Goal: Information Seeking & Learning: Learn about a topic

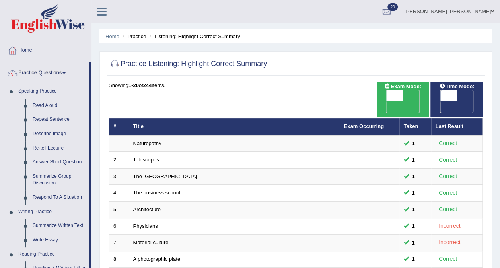
click at [16, 49] on div at bounding box center [12, 51] width 12 height 12
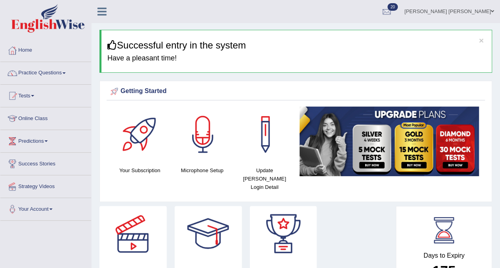
click at [17, 138] on div at bounding box center [12, 141] width 12 height 12
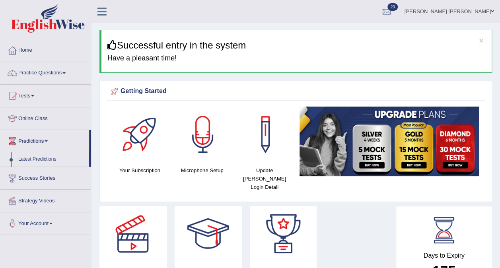
click at [28, 122] on link "Online Class" at bounding box center [45, 117] width 91 height 20
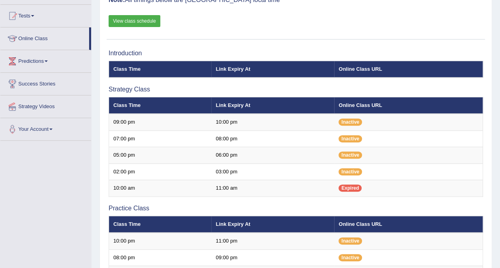
scroll to position [68, 0]
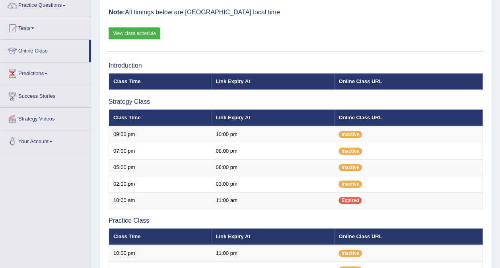
click at [126, 31] on link "View class schedule" at bounding box center [135, 33] width 52 height 12
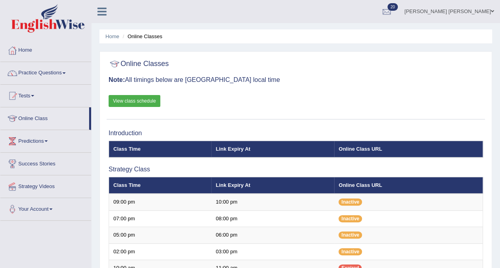
click at [33, 72] on link "Practice Questions" at bounding box center [45, 72] width 91 height 20
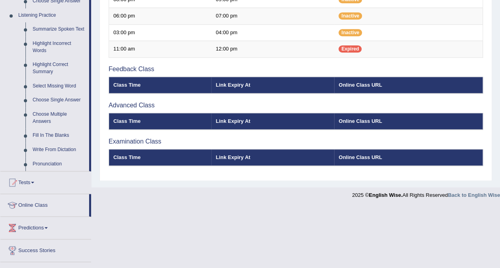
scroll to position [338, 0]
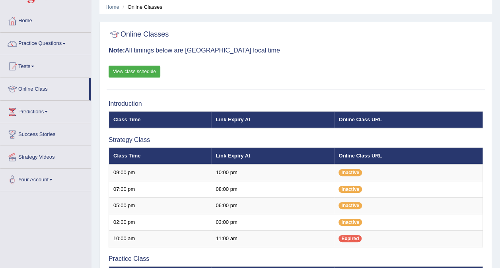
scroll to position [6, 0]
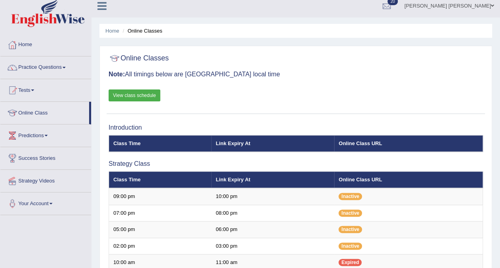
click at [52, 67] on link "Practice Questions" at bounding box center [45, 66] width 91 height 20
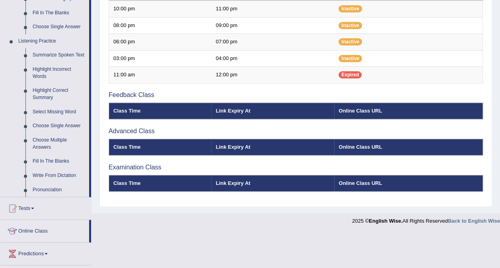
scroll to position [312, 0]
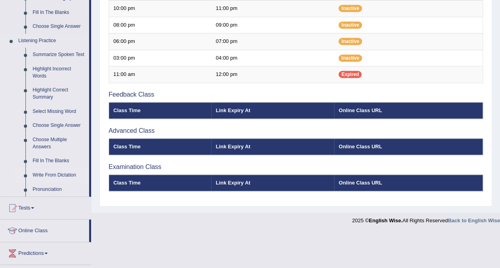
click at [43, 174] on link "Write From Dictation" at bounding box center [59, 175] width 60 height 14
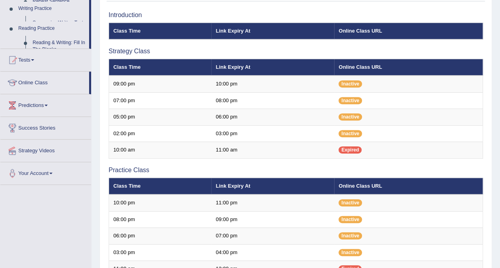
scroll to position [92, 0]
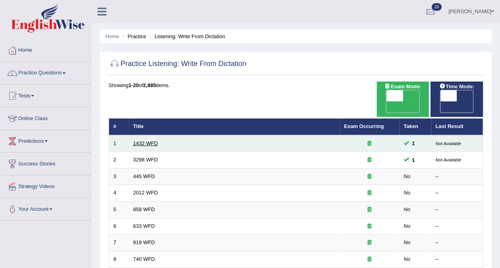
click at [143, 140] on link "1432 WFD" at bounding box center [145, 143] width 25 height 6
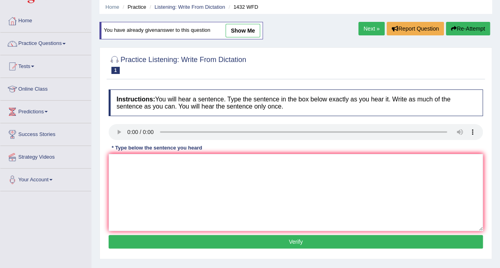
scroll to position [33, 0]
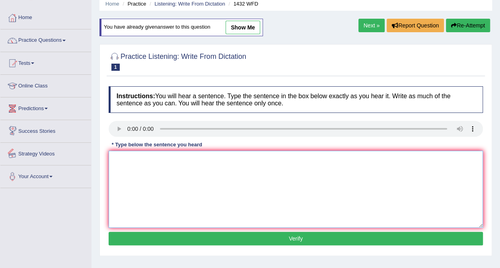
click at [175, 169] on textarea at bounding box center [296, 189] width 374 height 77
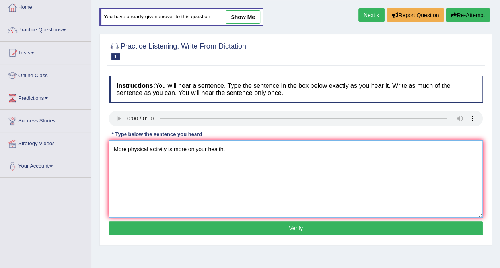
scroll to position [42, 0]
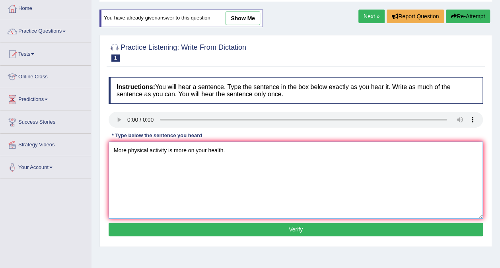
type textarea "More physical activity is more on your health."
click at [265, 230] on button "Verify" at bounding box center [296, 230] width 374 height 14
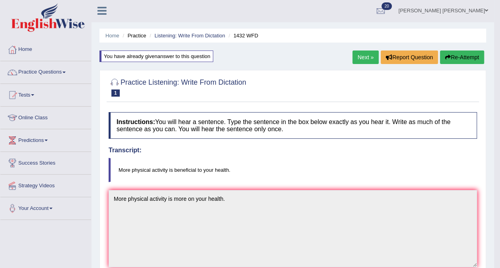
scroll to position [0, 0]
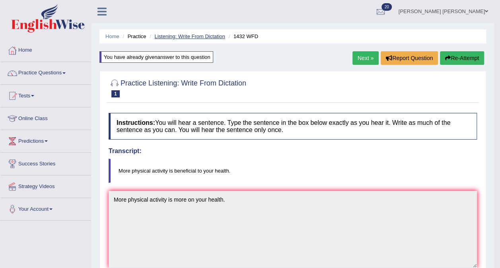
click at [194, 35] on link "Listening: Write From Dictation" at bounding box center [189, 36] width 71 height 6
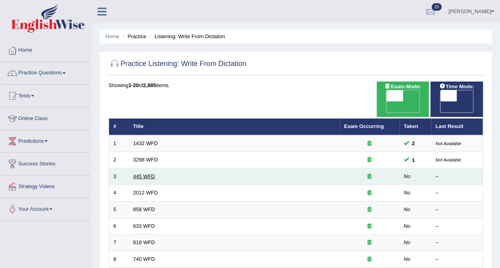
click at [144, 173] on link "445 WFD" at bounding box center [144, 176] width 22 height 6
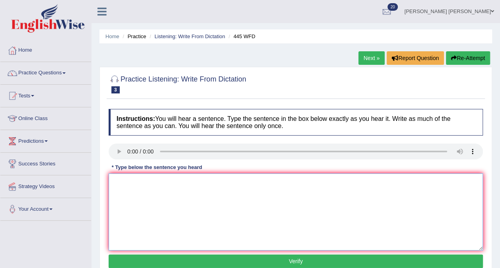
click at [191, 196] on textarea at bounding box center [296, 211] width 374 height 77
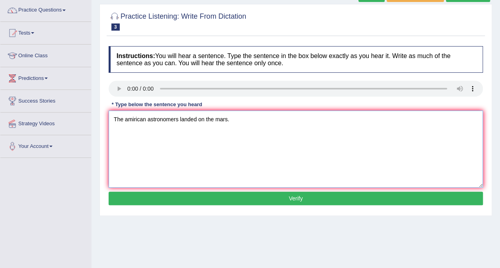
scroll to position [96, 0]
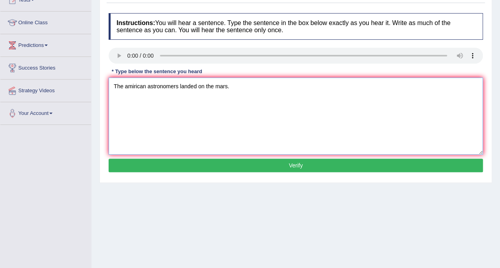
type textarea "The amirican astronomers landed on the mars."
click at [195, 163] on button "Verify" at bounding box center [296, 166] width 374 height 14
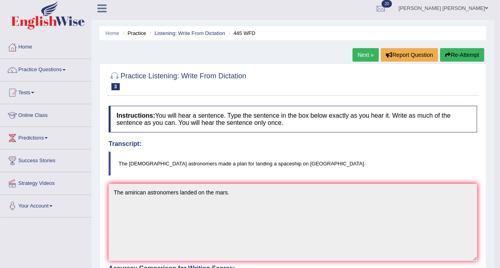
scroll to position [0, 0]
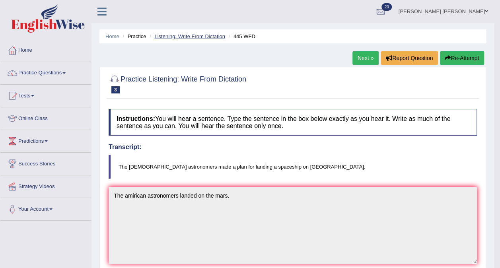
click at [180, 38] on link "Listening: Write From Dictation" at bounding box center [189, 36] width 71 height 6
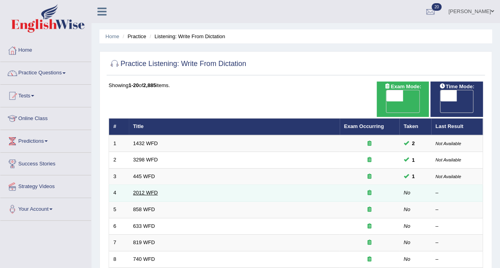
click at [140, 190] on link "2012 WFD" at bounding box center [145, 193] width 25 height 6
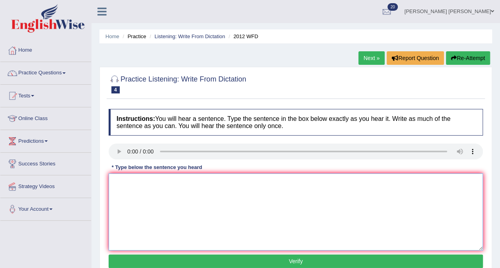
click at [212, 200] on textarea at bounding box center [296, 211] width 374 height 77
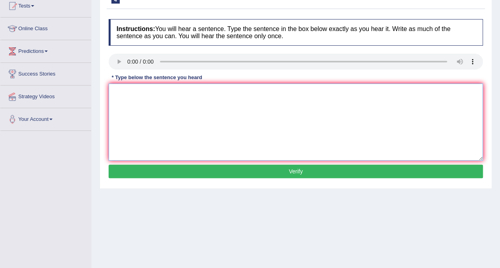
scroll to position [97, 0]
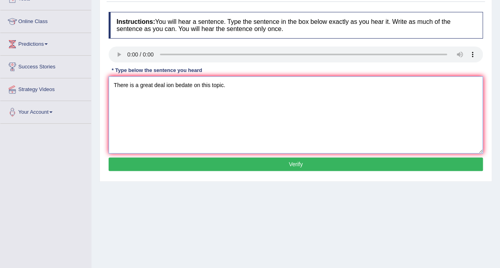
click at [167, 84] on textarea "There is a great deal ion bedate on this topic." at bounding box center [296, 114] width 374 height 77
click at [176, 85] on textarea "There is a great deal on bedate on this topic." at bounding box center [296, 114] width 374 height 77
click at [181, 83] on textarea "There is a great deal on dedate on this topic." at bounding box center [296, 114] width 374 height 77
click at [190, 83] on textarea "There is a great deal on debate on this topic." at bounding box center [296, 114] width 374 height 77
type textarea "There is a great deal on debate on this topic."
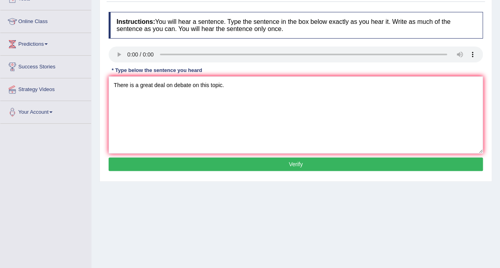
click at [264, 163] on button "Verify" at bounding box center [296, 164] width 374 height 14
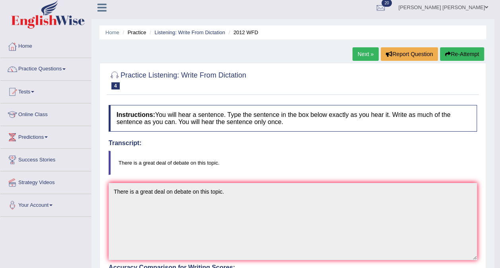
scroll to position [0, 0]
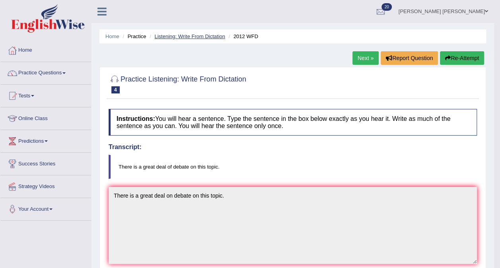
click at [189, 39] on link "Listening: Write From Dictation" at bounding box center [189, 36] width 71 height 6
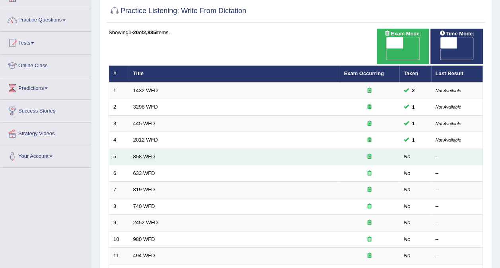
click at [138, 153] on link "858 WFD" at bounding box center [144, 156] width 22 height 6
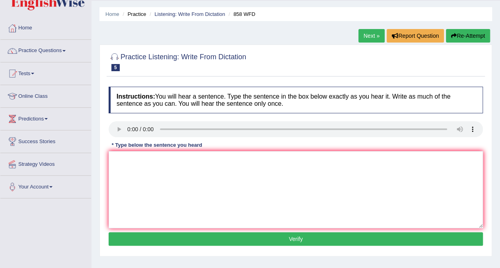
scroll to position [38, 0]
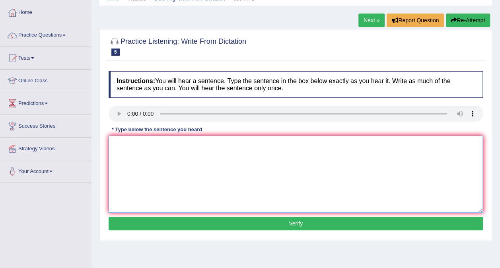
click at [417, 186] on textarea at bounding box center [296, 174] width 374 height 77
type textarea "The year where the ship on artifacts destroy."
click at [284, 227] on button "Verify" at bounding box center [296, 224] width 374 height 14
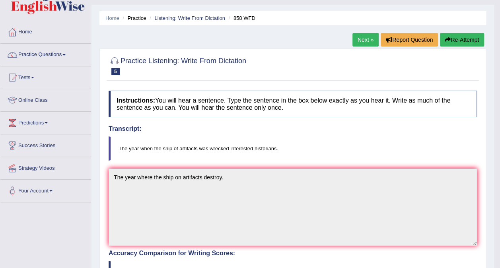
scroll to position [18, 0]
click at [173, 19] on link "Listening: Write From Dictation" at bounding box center [189, 18] width 71 height 6
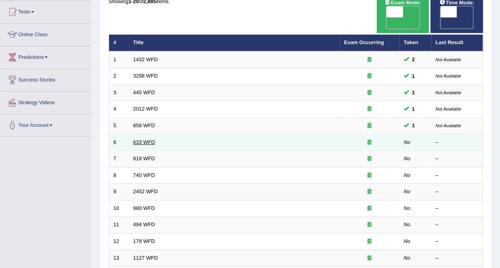
click at [140, 139] on link "633 WFD" at bounding box center [144, 142] width 22 height 6
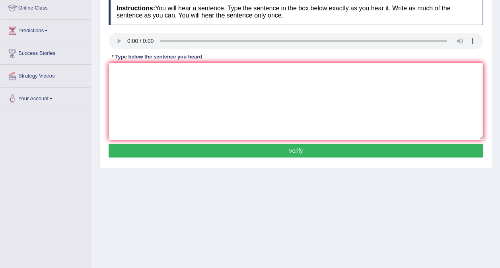
scroll to position [111, 0]
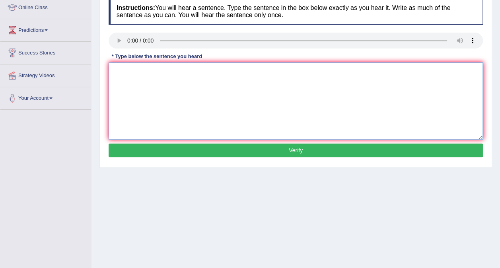
click at [153, 95] on textarea at bounding box center [296, 100] width 374 height 77
click at [153, 70] on textarea "Exercising make me feel better." at bounding box center [296, 100] width 374 height 77
type textarea "Exercising makes me feel better."
click at [183, 151] on button "Verify" at bounding box center [296, 150] width 374 height 14
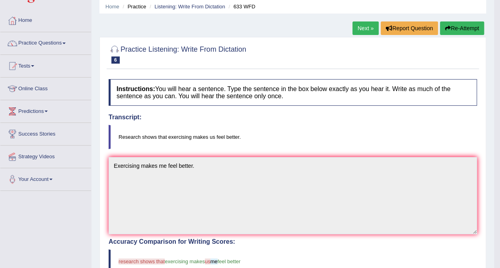
scroll to position [14, 0]
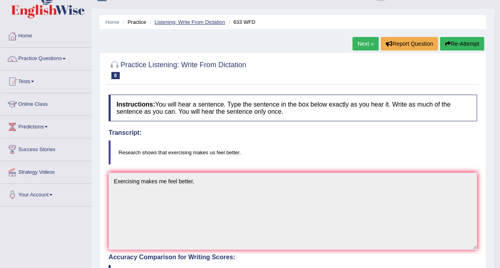
click at [195, 21] on link "Listening: Write From Dictation" at bounding box center [189, 22] width 71 height 6
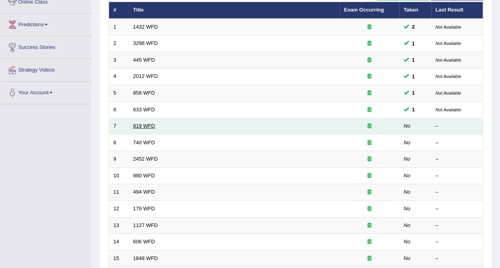
click at [138, 123] on link "819 WFD" at bounding box center [144, 126] width 22 height 6
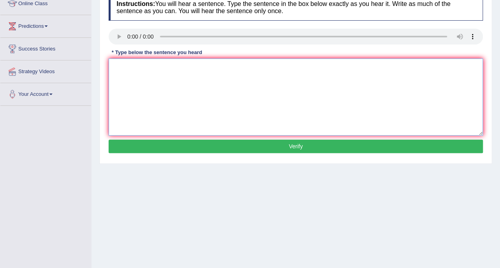
click at [138, 85] on textarea at bounding box center [296, 96] width 374 height 77
click at [122, 66] on textarea "PLant can contineu growing on there life." at bounding box center [296, 96] width 374 height 77
click at [126, 66] on textarea "Plant can contineu growing on there life." at bounding box center [296, 96] width 374 height 77
click at [161, 66] on textarea "Plants can contineu growing on there life." at bounding box center [296, 96] width 374 height 77
type textarea "Plants can contineu growing on there life."
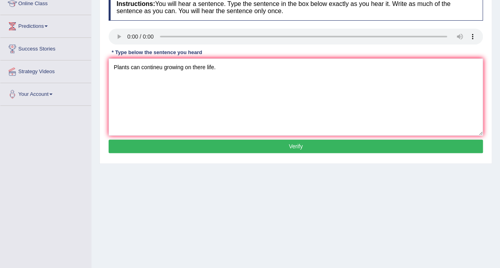
click at [251, 142] on button "Verify" at bounding box center [296, 147] width 374 height 14
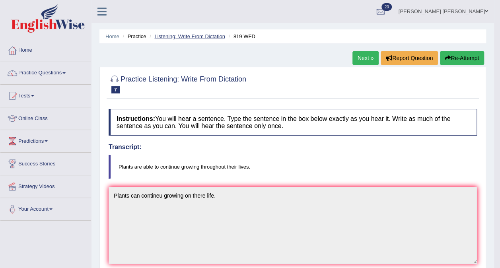
click at [186, 38] on link "Listening: Write From Dictation" at bounding box center [189, 36] width 71 height 6
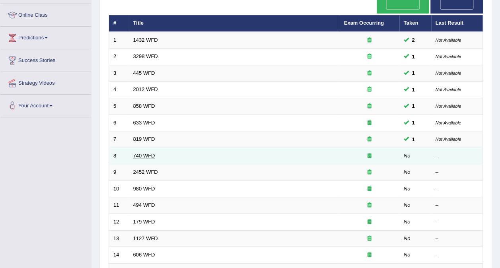
click at [136, 153] on link "740 WFD" at bounding box center [144, 156] width 22 height 6
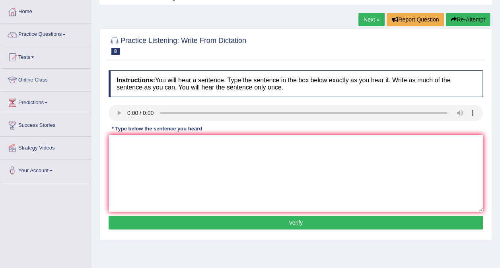
scroll to position [59, 0]
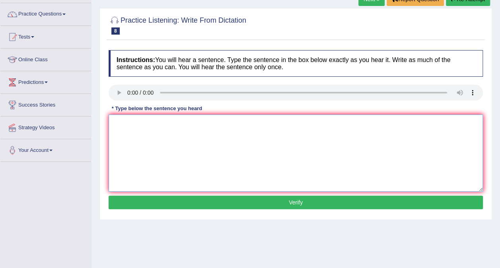
click at [143, 128] on textarea at bounding box center [296, 152] width 374 height 77
type textarea "E"
type textarea "t"
click at [116, 125] on textarea "the secrice in tis classroom is carry out in class." at bounding box center [296, 152] width 374 height 77
click at [142, 122] on textarea "The secrice in tis classroom is carry out in class." at bounding box center [296, 152] width 374 height 77
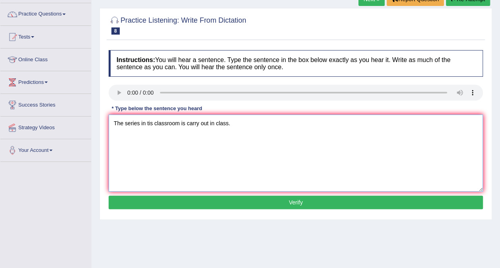
click at [153, 122] on textarea "The series in tis classroom is carry out in class." at bounding box center [296, 152] width 374 height 77
type textarea "The series in this classroom is carry out in class."
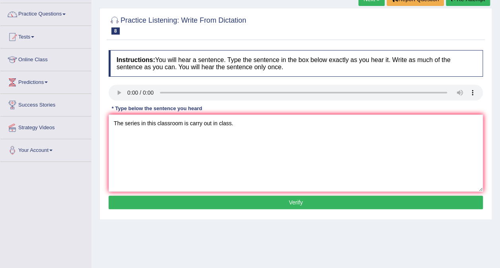
click at [279, 201] on button "Verify" at bounding box center [296, 203] width 374 height 14
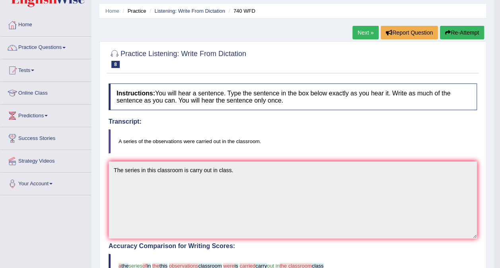
scroll to position [0, 0]
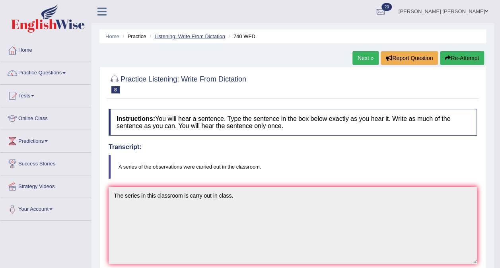
click at [192, 37] on link "Listening: Write From Dictation" at bounding box center [189, 36] width 71 height 6
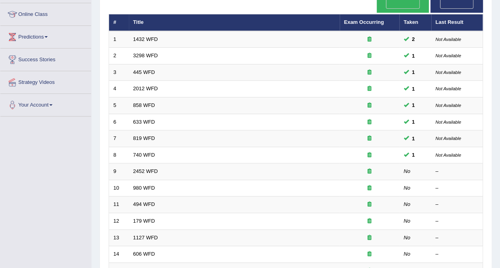
scroll to position [106, 0]
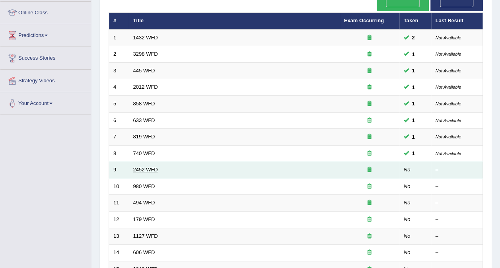
click at [135, 167] on link "2452 WFD" at bounding box center [145, 170] width 25 height 6
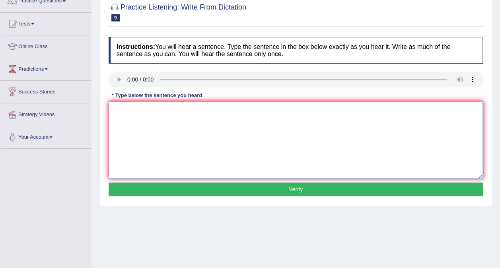
click at [200, 134] on textarea at bounding box center [296, 139] width 374 height 77
type textarea "T"
type textarea "It is the debate about the knowledge."
click at [262, 185] on button "Verify" at bounding box center [296, 189] width 374 height 14
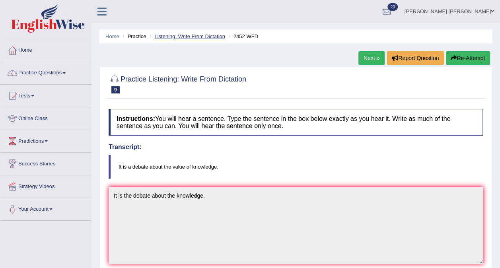
click at [183, 37] on link "Listening: Write From Dictation" at bounding box center [189, 36] width 71 height 6
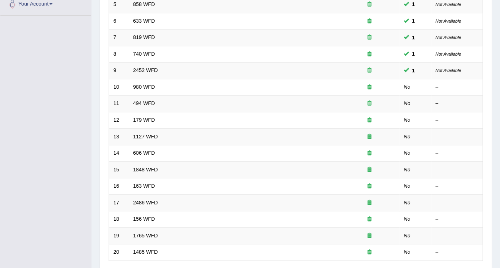
scroll to position [206, 0]
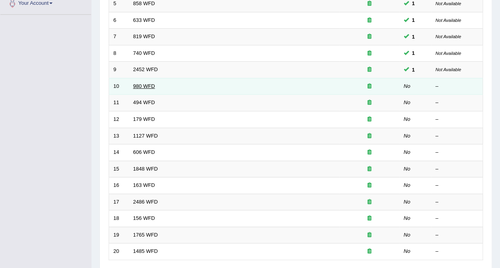
click at [138, 83] on link "980 WFD" at bounding box center [144, 86] width 22 height 6
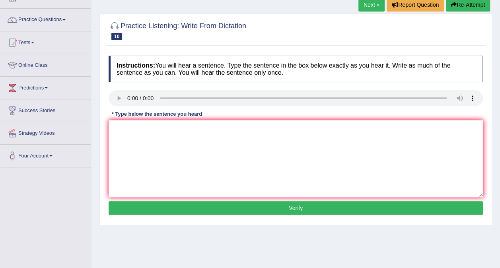
scroll to position [58, 0]
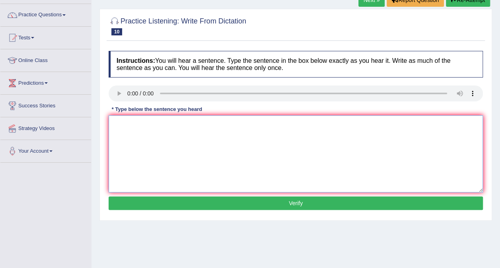
click at [141, 158] on textarea at bounding box center [296, 153] width 374 height 77
click at [153, 123] on textarea "Your idea is disscuss in semenar and tutorials." at bounding box center [296, 153] width 374 height 77
type textarea "Your idea is discuss in semenar and tutorials."
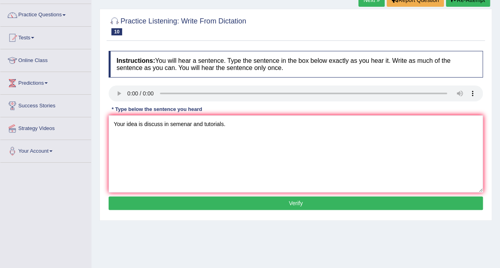
click at [257, 201] on button "Verify" at bounding box center [296, 203] width 374 height 14
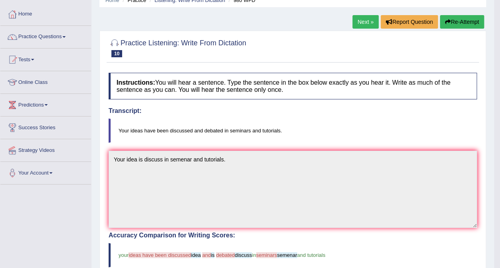
scroll to position [0, 0]
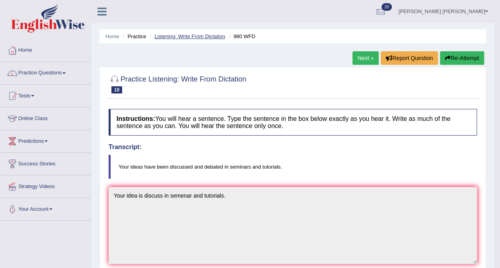
click at [195, 36] on link "Listening: Write From Dictation" at bounding box center [189, 36] width 71 height 6
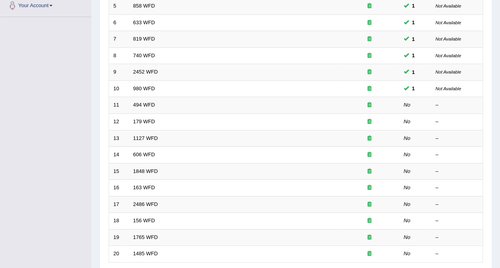
scroll to position [204, 0]
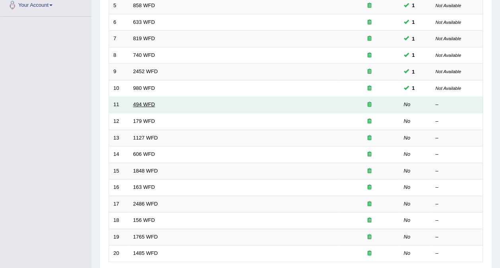
click at [138, 101] on link "494 WFD" at bounding box center [144, 104] width 22 height 6
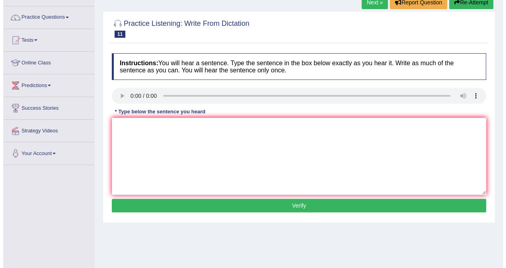
scroll to position [62, 0]
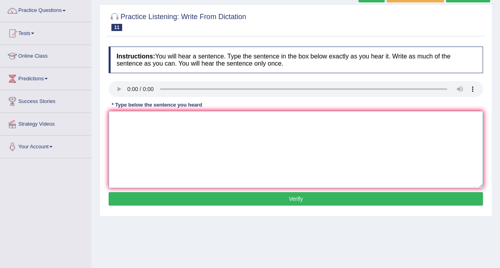
click at [151, 148] on textarea at bounding box center [296, 149] width 374 height 77
click at [154, 128] on textarea at bounding box center [296, 149] width 374 height 77
type textarea "The vocavolary is physipic field disicuss in this journal."
click at [247, 193] on button "Verify" at bounding box center [296, 199] width 374 height 14
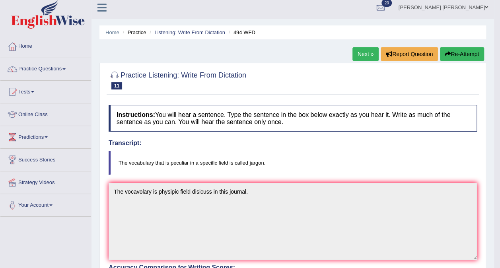
scroll to position [0, 0]
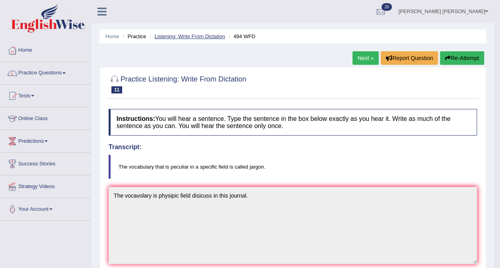
click at [198, 37] on link "Listening: Write From Dictation" at bounding box center [189, 36] width 71 height 6
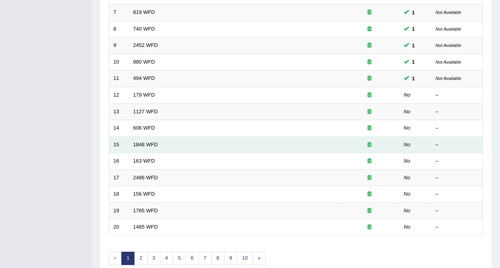
scroll to position [254, 0]
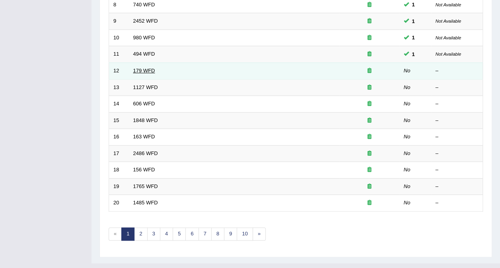
click at [137, 68] on link "179 WFD" at bounding box center [144, 71] width 22 height 6
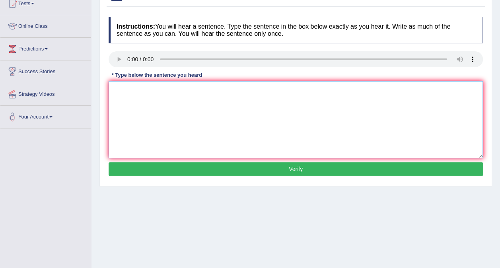
click at [139, 111] on textarea at bounding box center [296, 119] width 374 height 77
type textarea "T"
click at [147, 87] on textarea "Lecture is the method is learning and" at bounding box center [296, 119] width 374 height 77
click at [190, 88] on textarea "Lecture is the oldest method is learning and" at bounding box center [296, 119] width 374 height 77
click at [165, 89] on textarea "Lecture is the oldest method in universaty learning and" at bounding box center [296, 119] width 374 height 77
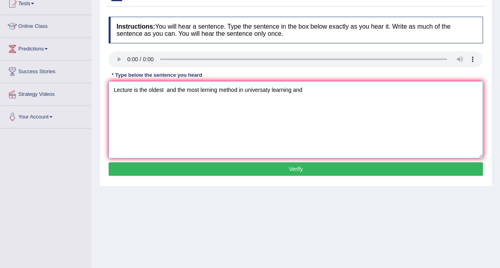
click at [309, 88] on textarea "Lecture is the oldest and the most lerning method in universaty learning and" at bounding box center [296, 119] width 374 height 77
type textarea "Lecture is the oldest and the most lerning method in universaty."
click at [301, 162] on button "Verify" at bounding box center [296, 169] width 374 height 14
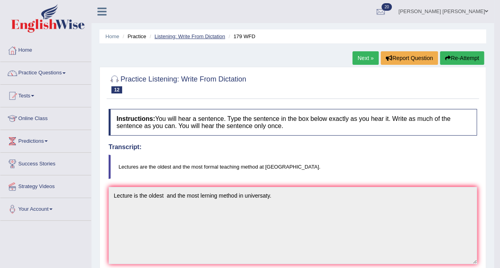
click at [194, 39] on link "Listening: Write From Dictation" at bounding box center [189, 36] width 71 height 6
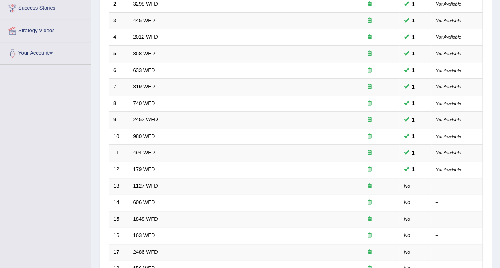
scroll to position [158, 0]
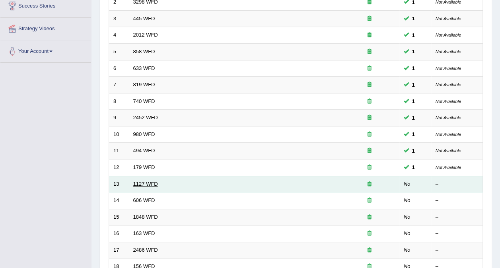
click at [141, 181] on link "1127 WFD" at bounding box center [145, 184] width 25 height 6
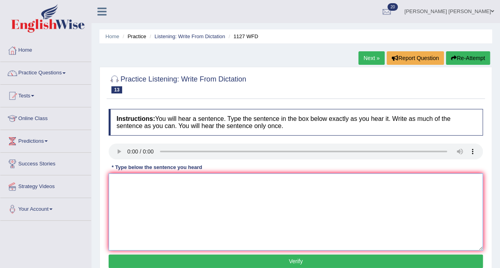
click at [170, 207] on textarea at bounding box center [296, 211] width 374 height 77
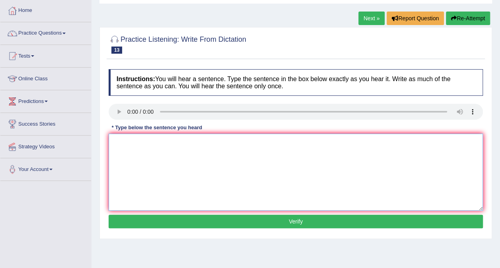
scroll to position [57, 0]
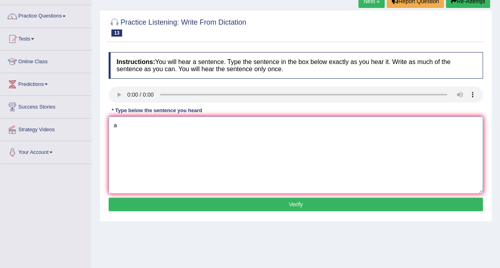
type textarea "a"
click at [249, 122] on textarea "A university degree is a requirment to enter many proppersion." at bounding box center [296, 154] width 374 height 77
type textarea "A university degree is a requirment to enter many profersion."
click at [255, 200] on button "Verify" at bounding box center [296, 205] width 374 height 14
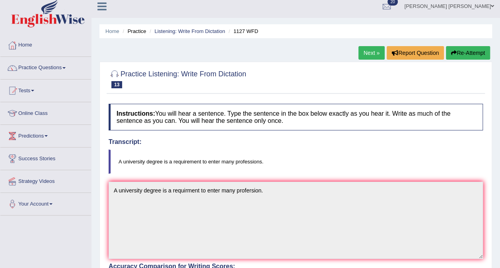
scroll to position [0, 0]
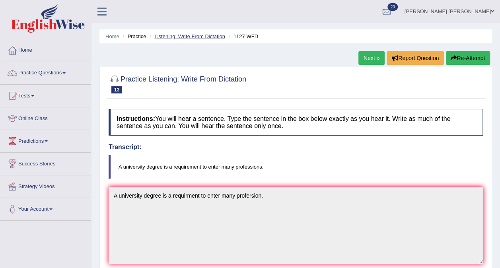
click at [189, 38] on link "Listening: Write From Dictation" at bounding box center [189, 36] width 71 height 6
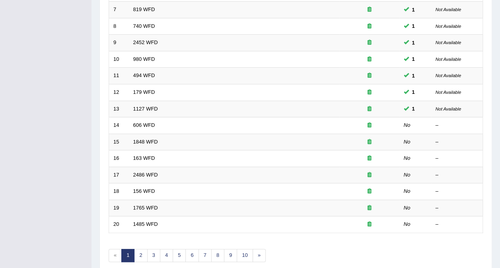
scroll to position [235, 0]
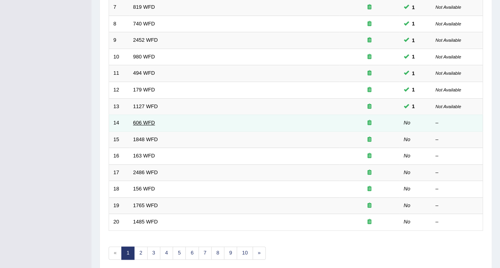
click at [144, 120] on link "606 WFD" at bounding box center [144, 123] width 22 height 6
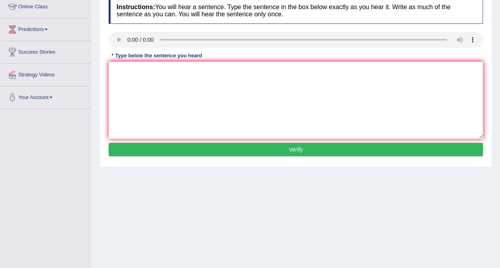
scroll to position [114, 0]
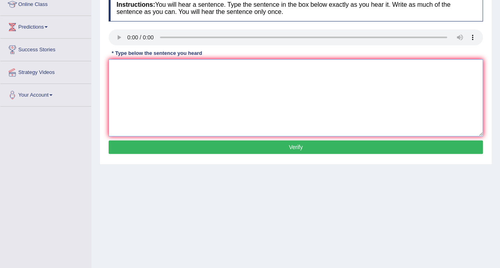
click at [168, 93] on textarea at bounding box center [296, 97] width 374 height 77
type textarea "Student is study and learning the asean greece."
click at [341, 152] on button "Verify" at bounding box center [296, 147] width 374 height 14
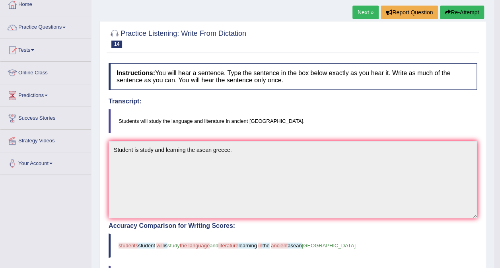
scroll to position [0, 0]
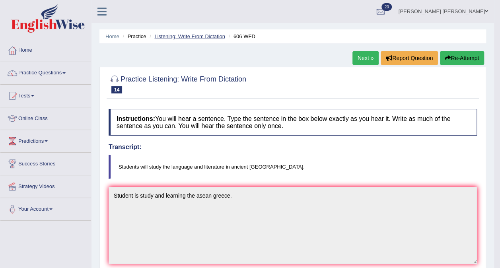
click at [185, 37] on link "Listening: Write From Dictation" at bounding box center [189, 36] width 71 height 6
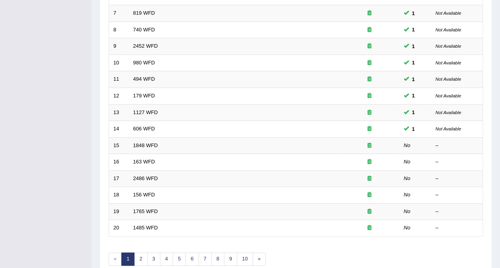
scroll to position [254, 0]
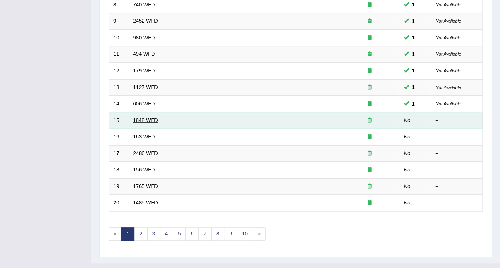
click at [145, 117] on link "1848 WFD" at bounding box center [145, 120] width 25 height 6
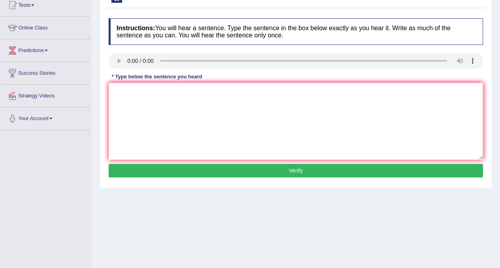
scroll to position [94, 0]
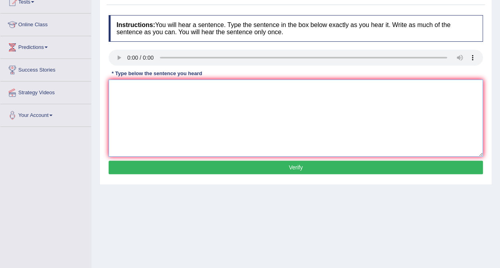
click at [189, 114] on textarea at bounding box center [296, 117] width 374 height 77
type textarea "Student need validated identifucation to enter on this course."
click at [328, 169] on button "Verify" at bounding box center [296, 168] width 374 height 14
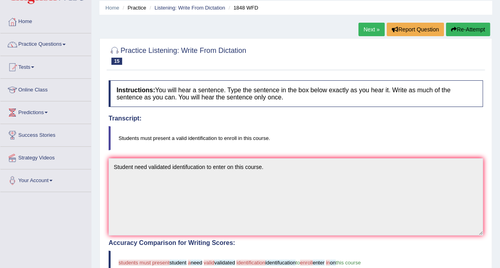
scroll to position [0, 0]
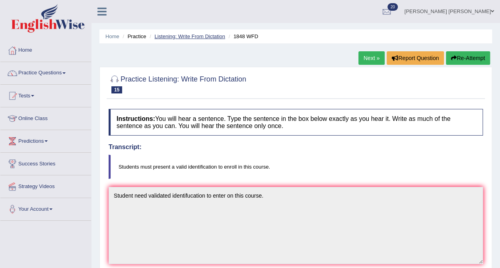
click at [197, 33] on link "Listening: Write From Dictation" at bounding box center [189, 36] width 71 height 6
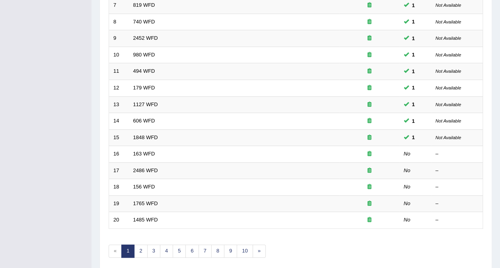
scroll to position [254, 0]
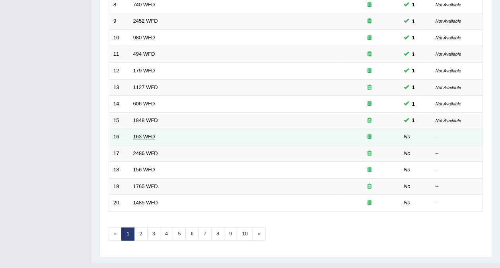
click at [139, 134] on link "163 WFD" at bounding box center [144, 137] width 22 height 6
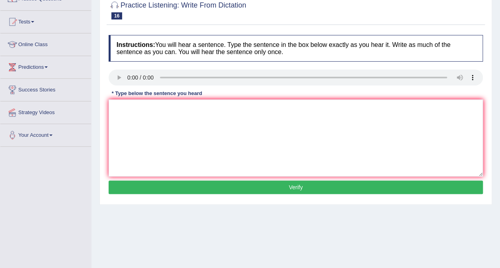
scroll to position [76, 0]
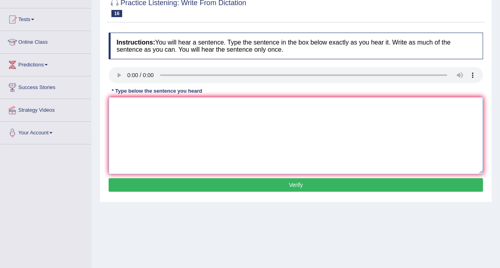
click at [152, 130] on textarea at bounding box center [296, 135] width 374 height 77
click at [116, 106] on textarea "a number of assisngm,ent will be submitted on this conference." at bounding box center [296, 135] width 374 height 77
click at [157, 105] on textarea "A number of assisngm,ent will be submitted on this conference." at bounding box center [296, 135] width 374 height 77
click at [169, 105] on textarea "A number of assingm,ent will be submitted on this conference." at bounding box center [296, 135] width 374 height 77
type textarea "A number of assingment will be submitted on this conference."
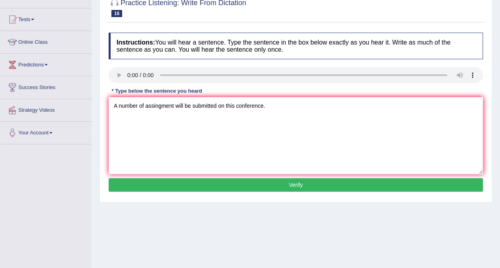
click at [277, 183] on button "Verify" at bounding box center [296, 185] width 374 height 14
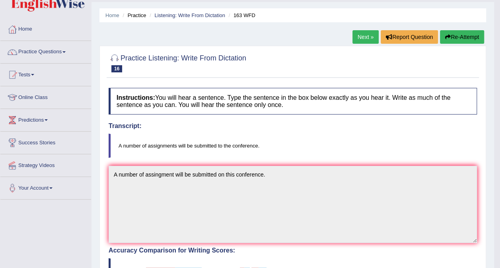
scroll to position [16, 0]
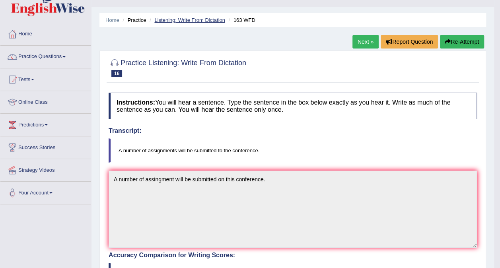
click at [189, 21] on link "Listening: Write From Dictation" at bounding box center [189, 20] width 71 height 6
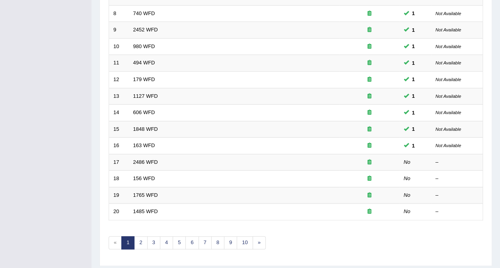
scroll to position [254, 0]
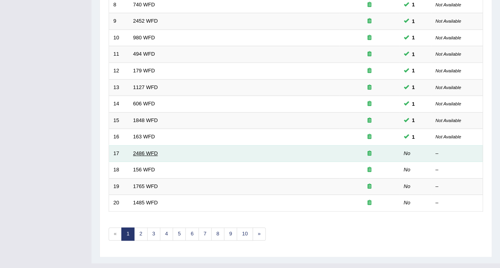
click at [141, 150] on link "2486 WFD" at bounding box center [145, 153] width 25 height 6
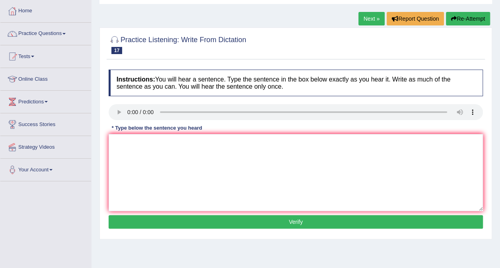
scroll to position [73, 0]
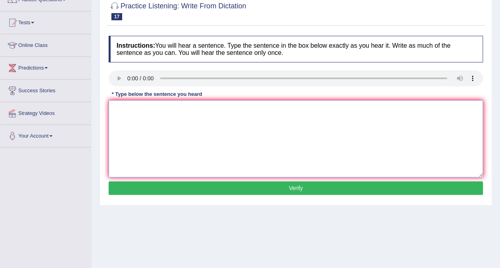
click at [140, 135] on textarea at bounding box center [296, 138] width 374 height 77
click at [181, 108] on textarea "It is quite diffirent our facila expression on this world." at bounding box center [296, 138] width 374 height 77
click at [210, 108] on textarea "It is quite diffirent our facial expression on this world." at bounding box center [296, 138] width 374 height 77
click at [257, 109] on textarea "It is quite diffirent our facial expression different across on this world." at bounding box center [296, 138] width 374 height 77
click at [271, 107] on textarea "It is quite diffirent our facial expression different across on this world." at bounding box center [296, 138] width 374 height 77
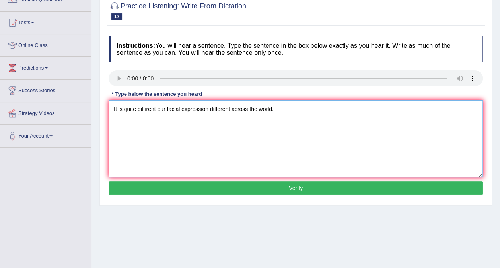
click at [158, 107] on textarea "It is quite diffirent our facial expression different across the world." at bounding box center [296, 138] width 374 height 77
click at [202, 109] on textarea "It is quite clear our facial expression different across the world." at bounding box center [296, 138] width 374 height 77
type textarea "It is quite clear our facial expression is different across the world."
click at [236, 188] on button "Verify" at bounding box center [296, 188] width 374 height 14
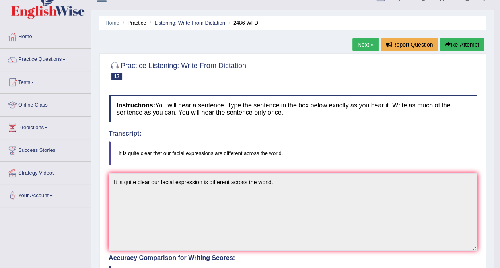
scroll to position [0, 0]
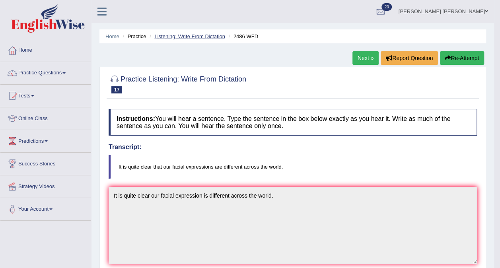
click at [186, 35] on link "Listening: Write From Dictation" at bounding box center [189, 36] width 71 height 6
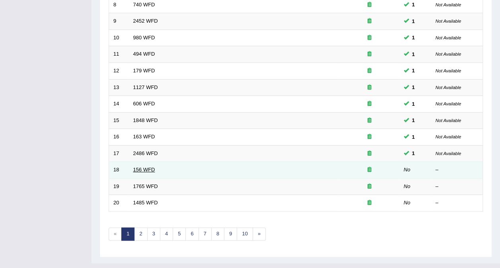
click at [138, 167] on link "156 WFD" at bounding box center [144, 170] width 22 height 6
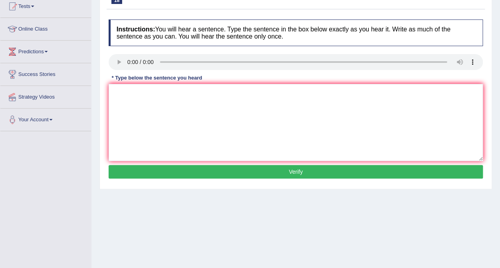
scroll to position [90, 0]
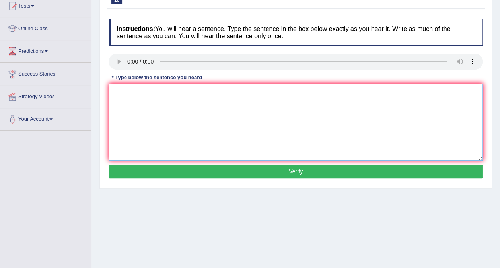
click at [142, 128] on textarea at bounding box center [296, 121] width 374 height 77
click at [117, 91] on textarea "all of your assisgnment are due by on [DATE]." at bounding box center [296, 121] width 374 height 77
click at [153, 91] on textarea "All of your assisgnment are due by on [DATE]." at bounding box center [296, 121] width 374 height 77
type textarea "All of your assignment are due by on [DATE]."
click at [244, 169] on button "Verify" at bounding box center [296, 172] width 374 height 14
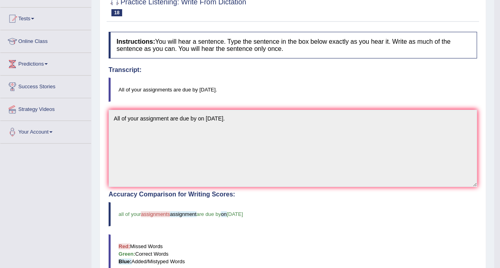
scroll to position [0, 0]
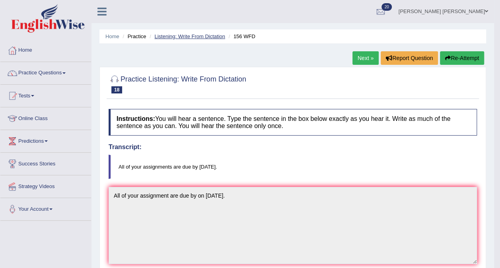
click at [187, 37] on link "Listening: Write From Dictation" at bounding box center [189, 36] width 71 height 6
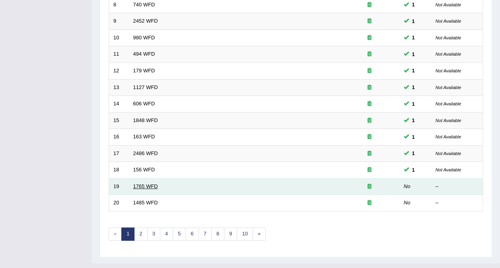
click at [138, 183] on link "1765 WFD" at bounding box center [145, 186] width 25 height 6
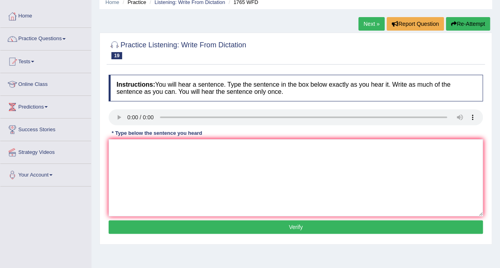
scroll to position [35, 0]
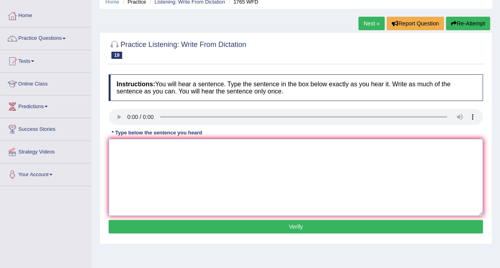
click at [132, 164] on textarea at bounding box center [296, 177] width 374 height 77
click at [115, 147] on textarea "application form for share accomudation must be two months on advance." at bounding box center [296, 177] width 374 height 77
click at [200, 147] on textarea "Application form for share accomudation must be two months on advance." at bounding box center [296, 177] width 374 height 77
click at [190, 147] on textarea "Application form for share accomodation must be two months on advance." at bounding box center [296, 177] width 374 height 77
click at [200, 148] on textarea "Application form for share accomodation must be two months on advance." at bounding box center [296, 177] width 374 height 77
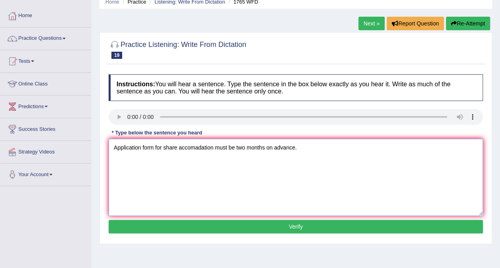
type textarea "Application form for share accomadation must be two months on advance."
click at [207, 220] on button "Verify" at bounding box center [296, 227] width 374 height 14
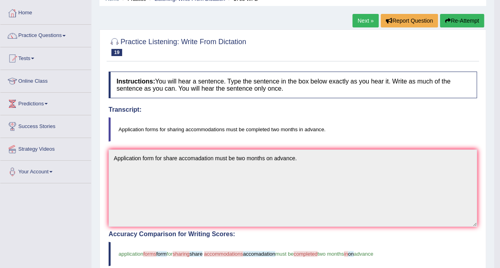
scroll to position [0, 0]
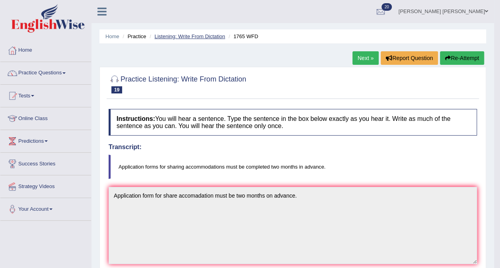
click at [180, 37] on link "Listening: Write From Dictation" at bounding box center [189, 36] width 71 height 6
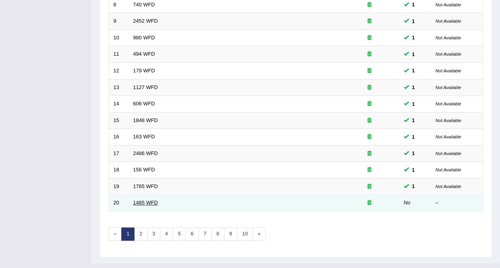
click at [141, 200] on link "1485 WFD" at bounding box center [145, 203] width 25 height 6
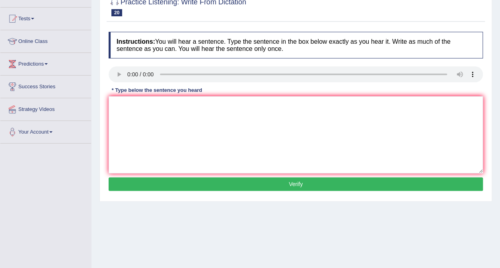
scroll to position [80, 0]
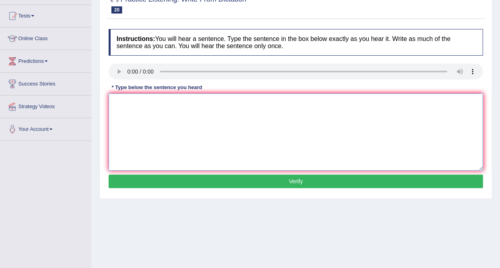
click at [137, 123] on textarea at bounding box center [296, 131] width 374 height 77
click at [124, 102] on textarea "First course must be subject." at bounding box center [296, 131] width 374 height 77
type textarea "First work course must be subject."
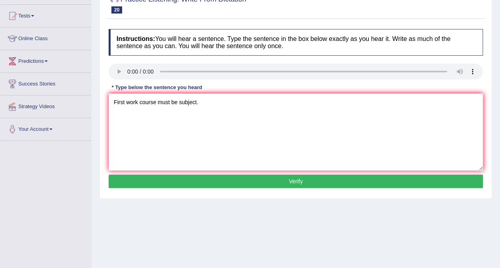
click at [230, 183] on button "Verify" at bounding box center [296, 182] width 374 height 14
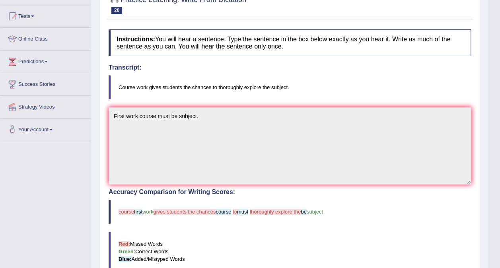
scroll to position [0, 0]
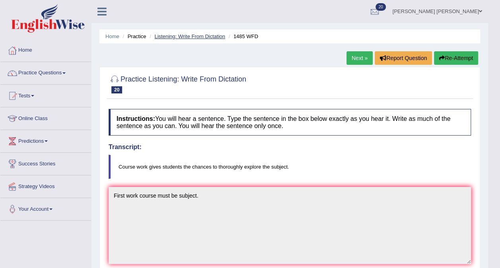
click at [178, 33] on link "Listening: Write From Dictation" at bounding box center [189, 36] width 71 height 6
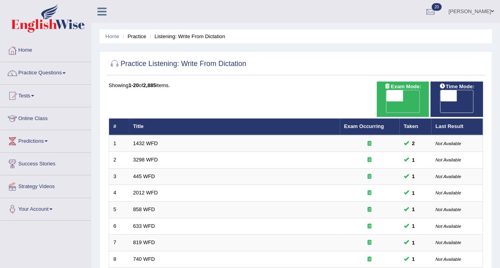
click at [37, 74] on link "Practice Questions" at bounding box center [45, 72] width 91 height 20
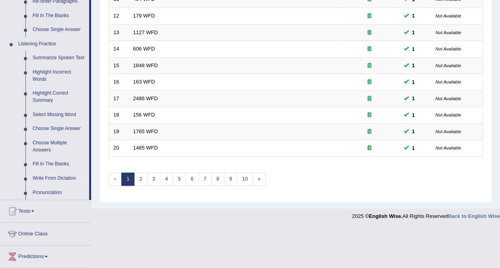
scroll to position [310, 0]
click at [43, 192] on link "Pronunciation" at bounding box center [59, 192] width 60 height 14
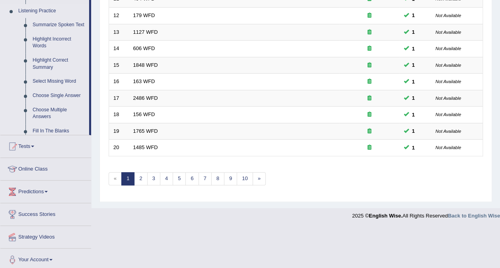
scroll to position [254, 0]
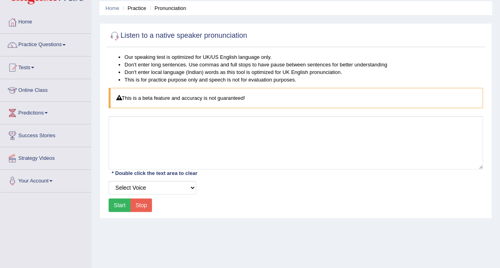
scroll to position [31, 0]
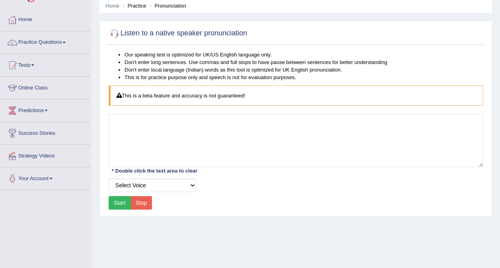
click at [121, 203] on button "Start" at bounding box center [120, 203] width 22 height 14
click at [122, 184] on select "Select Voice" at bounding box center [152, 185] width 87 height 14
click at [121, 184] on select "Select Voice" at bounding box center [152, 185] width 87 height 14
click at [130, 181] on select "Select Voice" at bounding box center [152, 185] width 87 height 14
click at [118, 184] on select "Select Voice" at bounding box center [152, 185] width 87 height 14
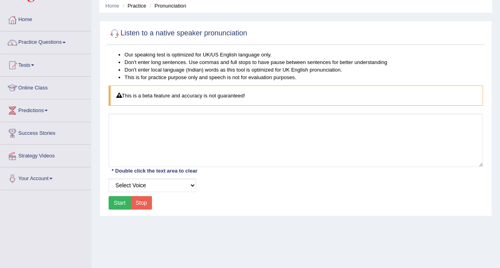
click at [119, 202] on button "Start" at bounding box center [120, 203] width 22 height 14
click at [145, 203] on button "Stop" at bounding box center [141, 203] width 22 height 14
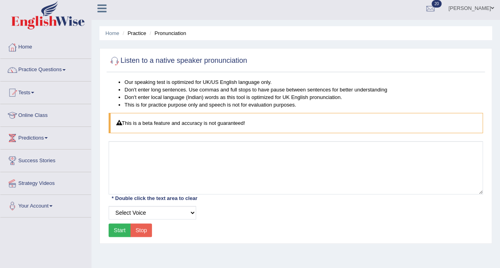
scroll to position [0, 0]
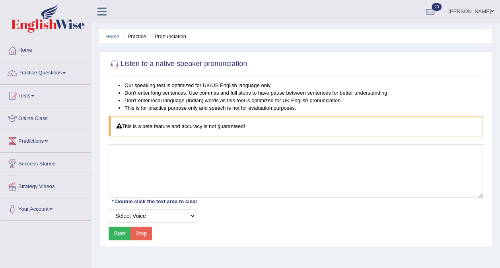
click at [27, 77] on link "Practice Questions" at bounding box center [45, 72] width 91 height 20
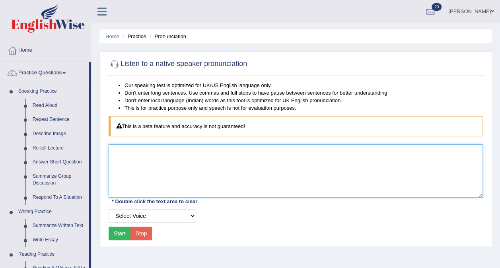
click at [140, 178] on textarea at bounding box center [296, 170] width 374 height 53
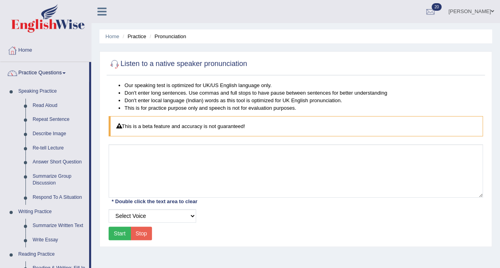
click at [118, 233] on button "Start" at bounding box center [120, 234] width 22 height 14
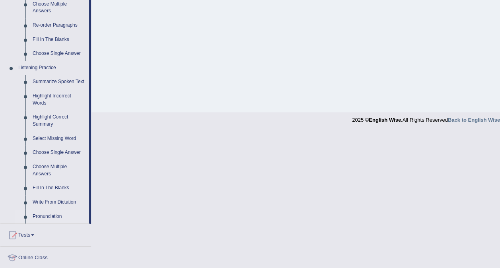
scroll to position [295, 0]
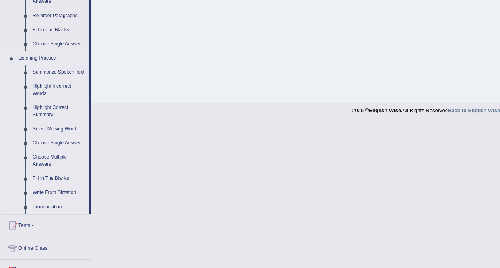
click at [42, 178] on link "Fill In The Blanks" at bounding box center [59, 178] width 60 height 14
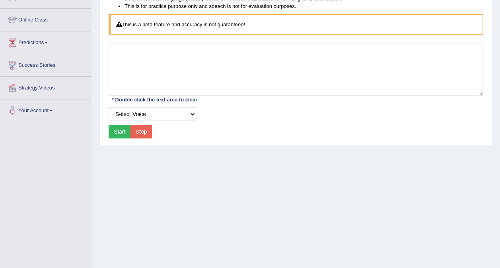
scroll to position [119, 0]
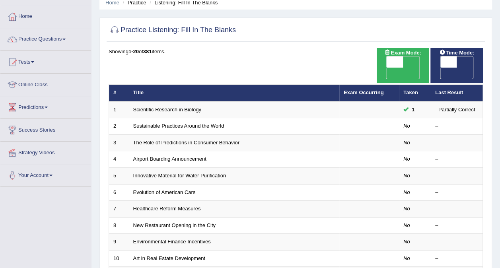
scroll to position [33, 0]
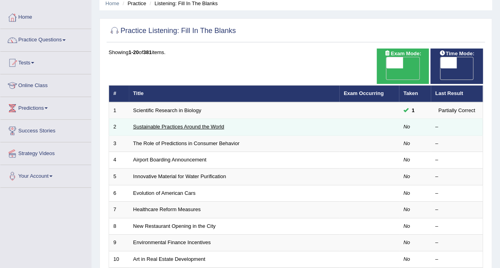
click at [142, 124] on link "Sustainable Practices Around the World" at bounding box center [178, 127] width 91 height 6
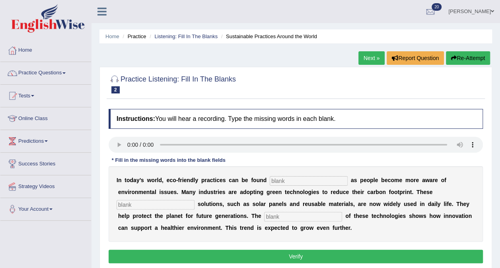
click at [300, 182] on input "text" at bounding box center [309, 181] width 78 height 10
type input "everywhere"
click at [194, 200] on input "text" at bounding box center [155, 205] width 78 height 10
type input "sustain"
click at [264, 215] on input "text" at bounding box center [303, 217] width 78 height 10
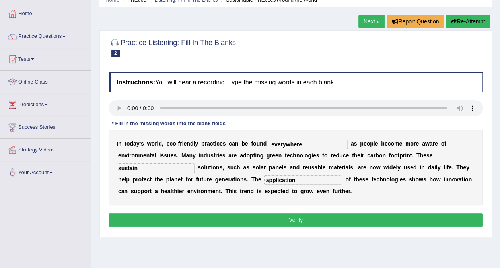
scroll to position [37, 0]
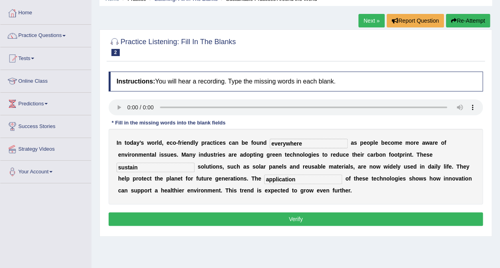
type input "application"
click at [306, 219] on button "Verify" at bounding box center [296, 219] width 374 height 14
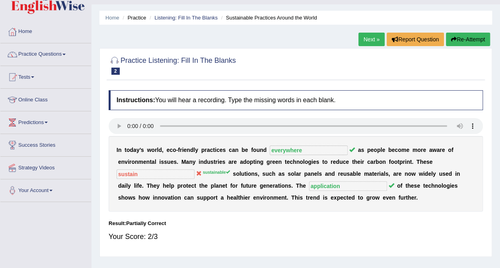
scroll to position [0, 0]
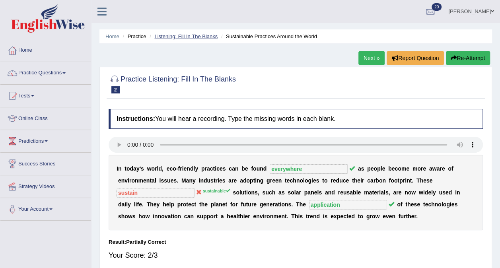
click at [171, 34] on link "Listening: Fill In The Blanks" at bounding box center [185, 36] width 63 height 6
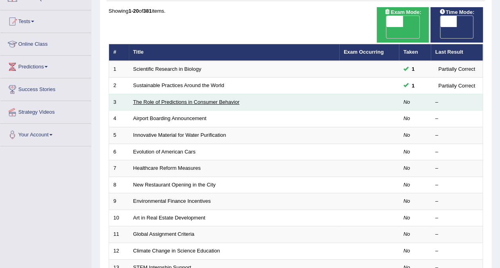
click at [159, 99] on link "The Role of Predictions in Consumer Behavior" at bounding box center [186, 102] width 106 height 6
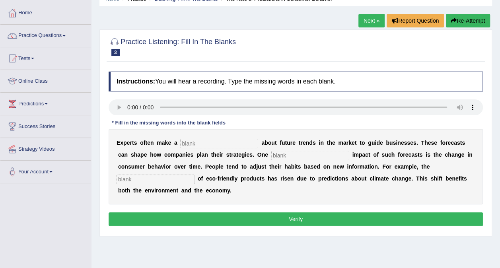
scroll to position [38, 0]
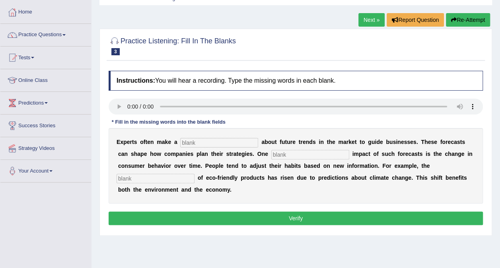
click at [217, 142] on input "text" at bounding box center [219, 143] width 78 height 10
type input "pridition"
click at [271, 153] on input "text" at bounding box center [310, 155] width 78 height 10
type input "porban"
click at [194, 174] on input "text" at bounding box center [155, 179] width 78 height 10
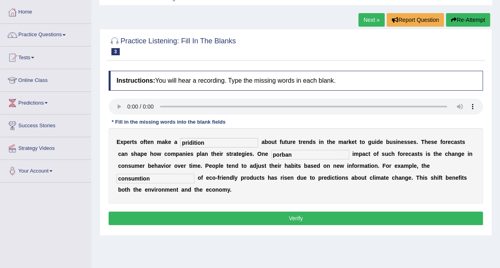
click at [194, 174] on input "consumtion" at bounding box center [155, 179] width 78 height 10
type input "consumption"
click at [184, 142] on input "pridition" at bounding box center [219, 143] width 78 height 10
click at [189, 143] on input "predition" at bounding box center [219, 143] width 78 height 10
click at [191, 141] on input "predition" at bounding box center [219, 143] width 78 height 10
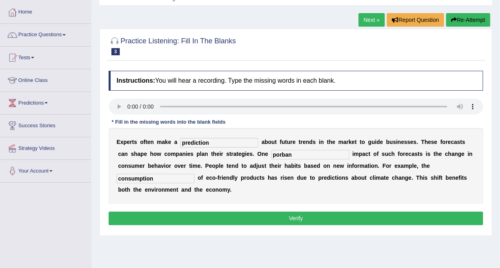
type input "prediction"
click at [271, 157] on input "porban" at bounding box center [310, 155] width 78 height 10
click at [271, 153] on input "propavan" at bounding box center [310, 155] width 78 height 10
type input "propavan"
click at [164, 211] on button "Verify" at bounding box center [296, 218] width 374 height 14
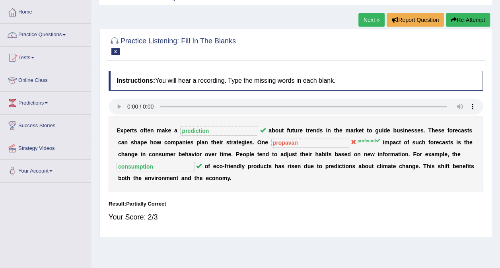
scroll to position [0, 0]
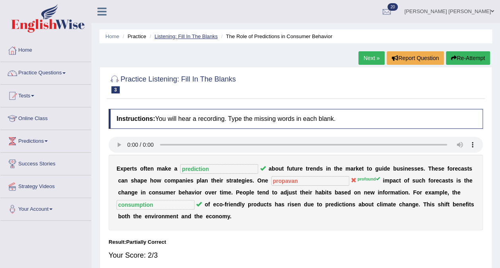
click at [185, 38] on link "Listening: Fill In The Blanks" at bounding box center [185, 36] width 63 height 6
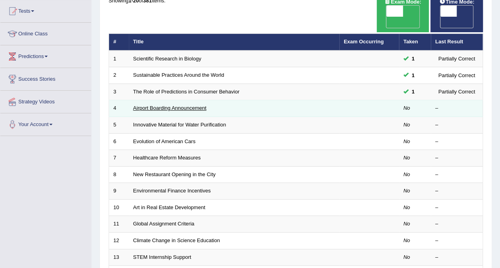
click at [173, 105] on link "Airport Boarding Announcement" at bounding box center [169, 108] width 73 height 6
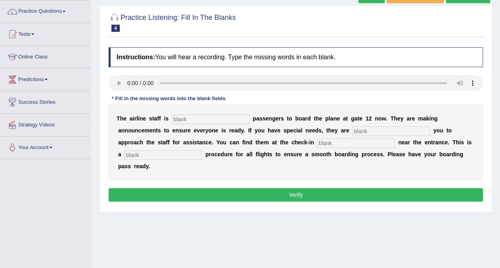
scroll to position [71, 0]
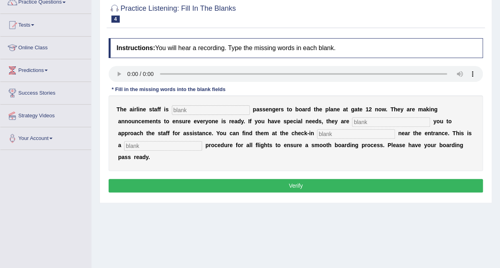
click at [204, 109] on input "text" at bounding box center [211, 110] width 78 height 10
type input "inveinting"
click at [352, 122] on input "text" at bounding box center [391, 122] width 78 height 10
type input "annouce"
click at [317, 134] on input "text" at bounding box center [356, 134] width 78 height 10
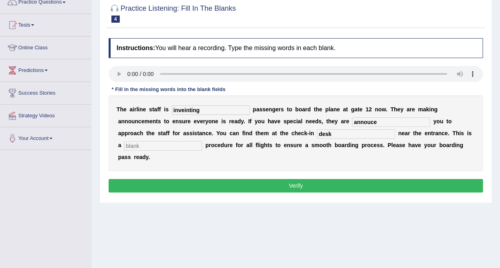
type input "desk"
click at [202, 141] on input "text" at bounding box center [163, 146] width 78 height 10
type input "regular"
click at [199, 109] on input "inveinting" at bounding box center [211, 110] width 78 height 10
type input "inviting"
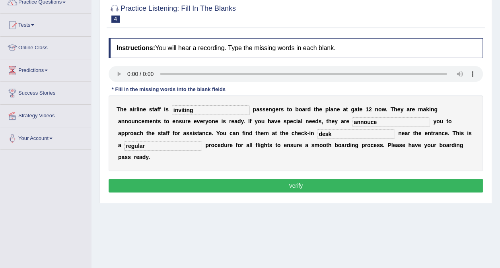
click at [352, 123] on input "annouce" at bounding box center [391, 122] width 78 height 10
type input "announce"
click at [312, 179] on button "Verify" at bounding box center [296, 186] width 374 height 14
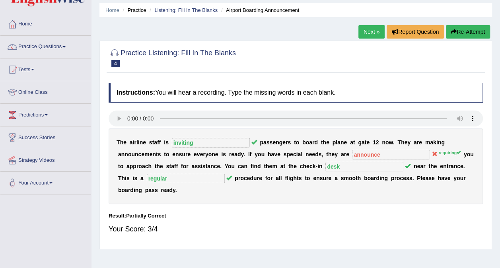
scroll to position [0, 0]
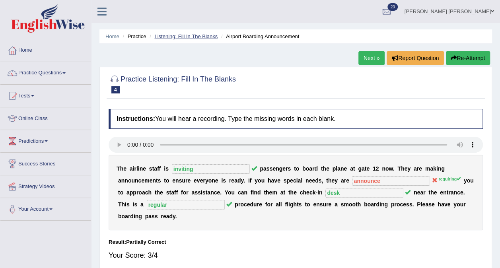
click at [178, 37] on link "Listening: Fill In The Blanks" at bounding box center [185, 36] width 63 height 6
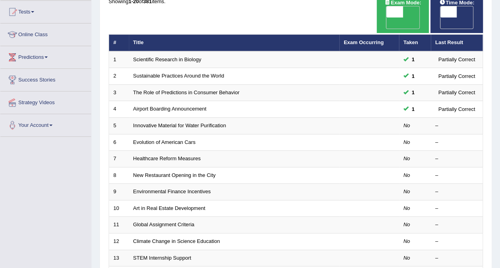
scroll to position [84, 0]
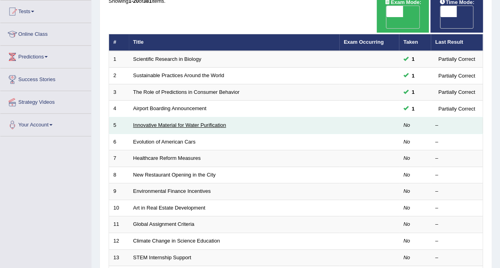
click at [153, 122] on link "Innovative Material for Water Purification" at bounding box center [179, 125] width 93 height 6
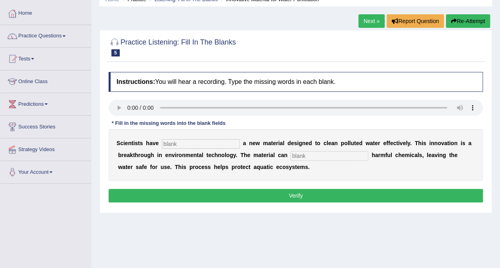
click at [198, 143] on input "text" at bounding box center [201, 144] width 78 height 10
type input "matiriel"
click at [298, 158] on input "text" at bounding box center [329, 156] width 78 height 10
type input "absorved"
click at [196, 145] on input "matiriel" at bounding box center [201, 144] width 78 height 10
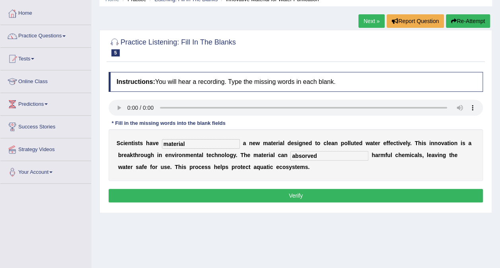
click at [190, 145] on input "material" at bounding box center [201, 144] width 78 height 10
type input "maid"
click at [316, 155] on input "absorved" at bounding box center [329, 156] width 78 height 10
click at [261, 194] on button "Verify" at bounding box center [296, 196] width 374 height 14
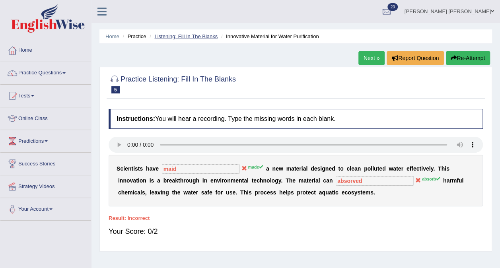
click at [178, 37] on link "Listening: Fill In The Blanks" at bounding box center [185, 36] width 63 height 6
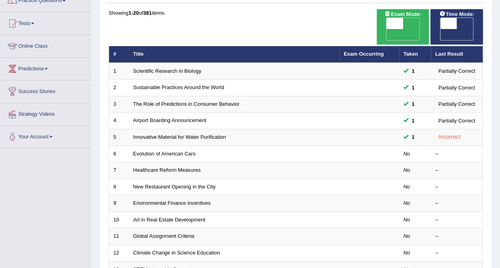
scroll to position [73, 0]
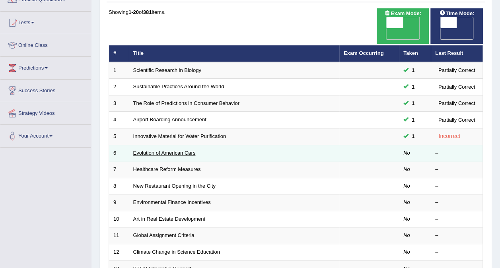
click at [147, 150] on link "Evolution of American Cars" at bounding box center [164, 153] width 62 height 6
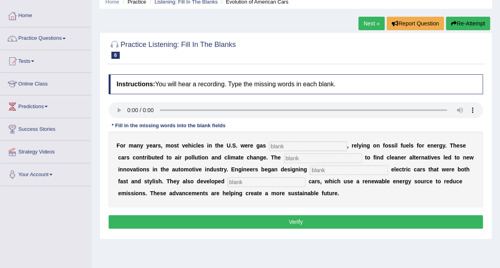
scroll to position [59, 0]
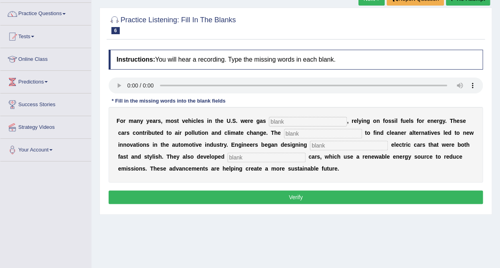
click at [285, 121] on input "text" at bounding box center [308, 122] width 78 height 10
type input "powered"
click at [287, 134] on input "text" at bounding box center [323, 134] width 78 height 10
type input "regernsi"
click at [310, 144] on input "text" at bounding box center [349, 146] width 78 height 10
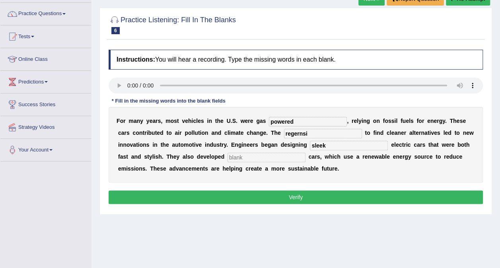
type input "sleek"
click at [227, 153] on input "text" at bounding box center [266, 158] width 78 height 10
type input "hydrosol"
click at [291, 134] on input "regernsi" at bounding box center [323, 134] width 78 height 10
type input "remidised"
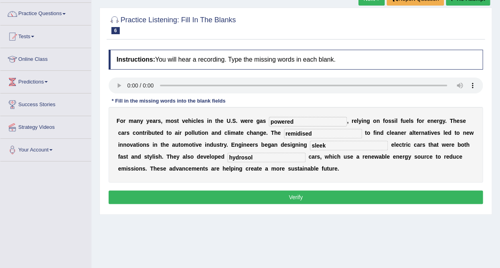
click at [297, 192] on button "Verify" at bounding box center [296, 197] width 374 height 14
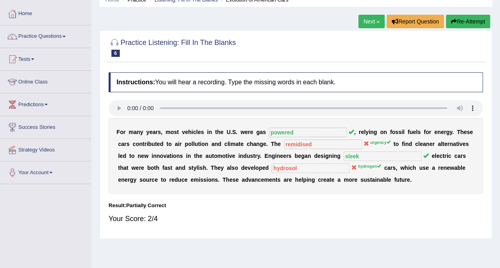
scroll to position [0, 0]
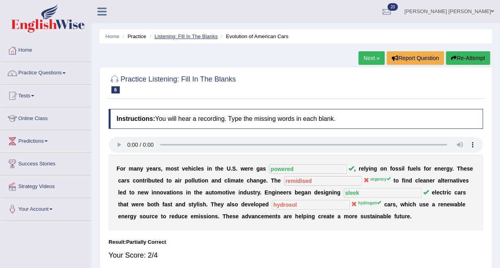
click at [181, 35] on link "Listening: Fill In The Blanks" at bounding box center [185, 36] width 63 height 6
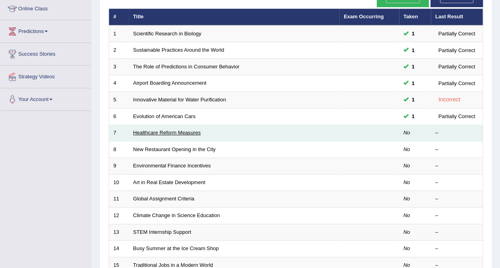
click at [160, 130] on link "Healthcare Reform Measures" at bounding box center [167, 133] width 68 height 6
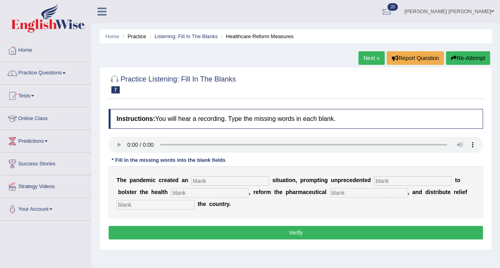
click at [208, 180] on input "text" at bounding box center [230, 181] width 78 height 10
type input "urgent"
click at [374, 176] on input "text" at bounding box center [413, 181] width 78 height 10
click at [164, 207] on input "text" at bounding box center [155, 205] width 78 height 10
type input "tru"
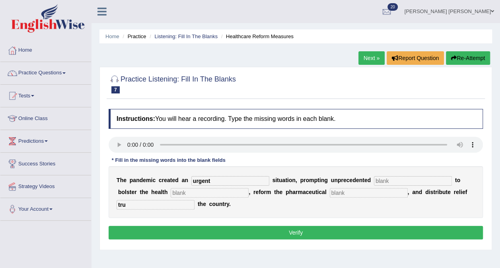
click at [374, 180] on input "text" at bounding box center [413, 181] width 78 height 10
type input "con"
click at [374, 182] on input "con" at bounding box center [413, 181] width 78 height 10
click at [171, 194] on input "text" at bounding box center [210, 193] width 78 height 10
type input "v"
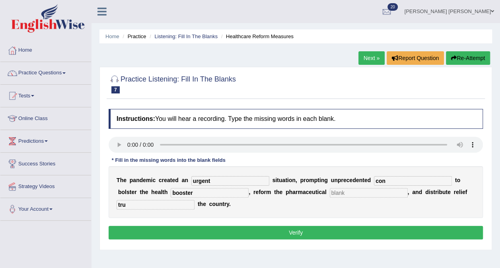
type input "booster"
click at [374, 180] on input "con" at bounding box center [413, 181] width 78 height 10
click at [330, 191] on input "text" at bounding box center [369, 193] width 78 height 10
type input "refrom"
click at [374, 184] on input "con" at bounding box center [413, 181] width 78 height 10
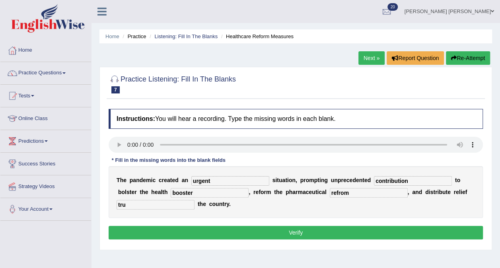
type input "contribution"
click at [282, 237] on button "Verify" at bounding box center [296, 233] width 374 height 14
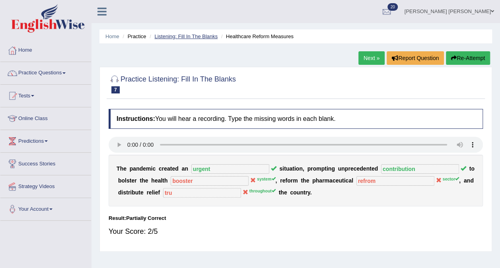
click at [195, 37] on link "Listening: Fill In The Blanks" at bounding box center [185, 36] width 63 height 6
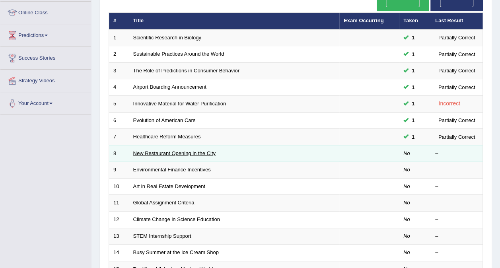
click at [169, 150] on link "New Restaurant Opening in the City" at bounding box center [174, 153] width 82 height 6
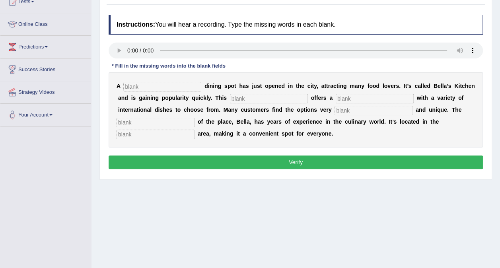
click at [149, 85] on input "text" at bounding box center [162, 87] width 78 height 10
click at [161, 87] on input "dining" at bounding box center [162, 87] width 78 height 10
type input "d"
type input "New"
click at [252, 99] on input "text" at bounding box center [269, 99] width 78 height 10
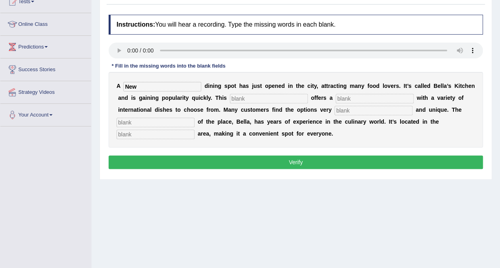
click at [237, 100] on input "text" at bounding box center [269, 99] width 78 height 10
type input "popli"
click at [335, 97] on input "text" at bounding box center [374, 99] width 78 height 10
type input "qui"
click at [286, 104] on div "A New d i n i n g s p o t h a s j u s t o p e n e d i n t h e c i t y , a t t r…" at bounding box center [296, 110] width 374 height 76
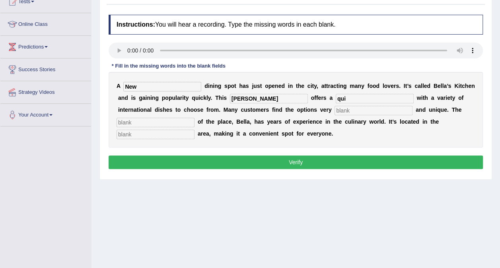
click at [334, 113] on input "text" at bounding box center [373, 111] width 78 height 10
type input "in"
click at [194, 130] on input "text" at bounding box center [155, 135] width 78 height 10
type input "downtown"
click at [234, 94] on input "popli" at bounding box center [269, 99] width 78 height 10
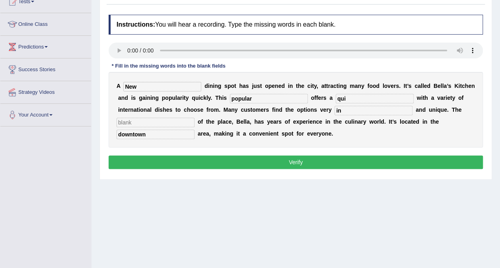
type input "popular"
click at [335, 99] on input "qui" at bounding box center [374, 99] width 78 height 10
click at [335, 100] on input "quick" at bounding box center [374, 99] width 78 height 10
type input "quick"
click at [230, 97] on input "popular" at bounding box center [269, 99] width 78 height 10
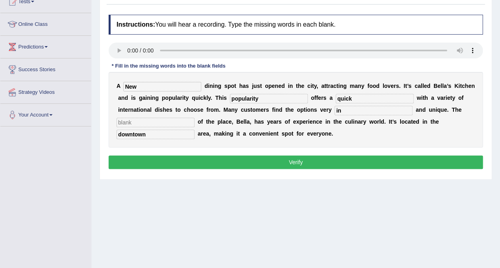
type input "popularity"
click at [335, 99] on input "quick" at bounding box center [374, 99] width 78 height 10
type input "quickly"
click at [334, 111] on input "in" at bounding box center [373, 111] width 78 height 10
type input "internaional"
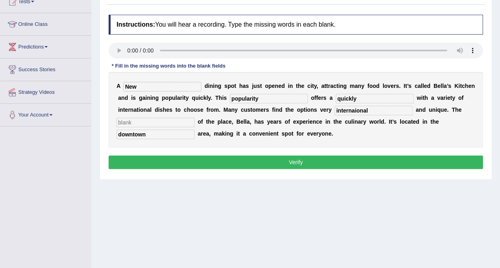
click at [194, 118] on input "text" at bounding box center [155, 123] width 78 height 10
type input "resturant"
click at [194, 130] on input "downtown" at bounding box center [155, 135] width 78 height 10
click at [358, 159] on button "Verify" at bounding box center [296, 162] width 374 height 14
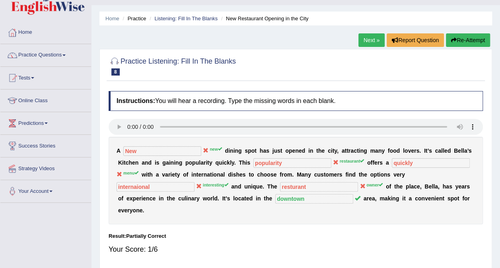
scroll to position [17, 0]
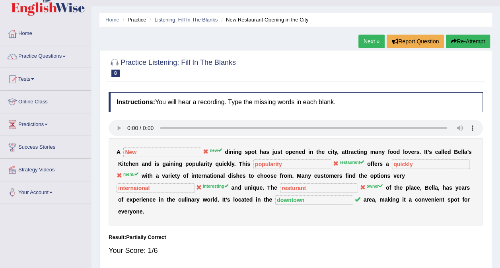
click at [180, 20] on link "Listening: Fill In The Blanks" at bounding box center [185, 20] width 63 height 6
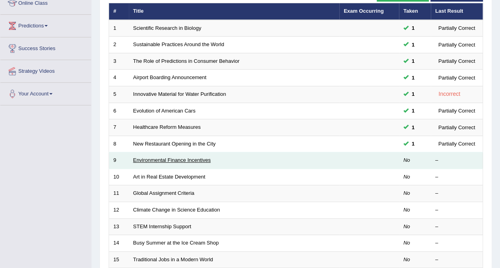
click at [160, 157] on link "Environmental Finance Incentives" at bounding box center [172, 160] width 78 height 6
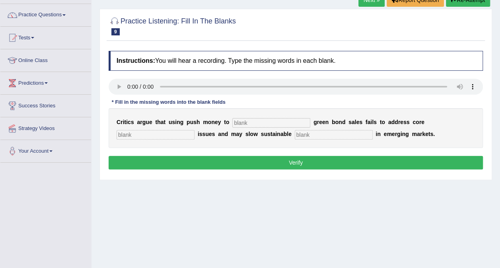
click at [276, 124] on input "text" at bounding box center [271, 123] width 78 height 10
type input "boost"
click at [295, 131] on input "text" at bounding box center [334, 135] width 78 height 10
type input "development"
click at [266, 156] on button "Verify" at bounding box center [296, 163] width 374 height 14
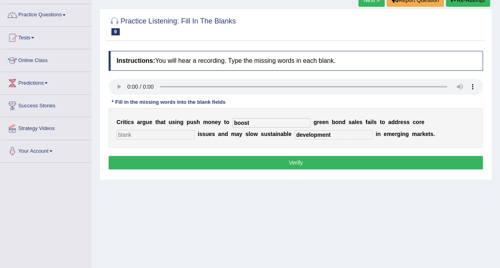
click at [194, 130] on input "text" at bounding box center [155, 135] width 78 height 10
type input "claim"
click at [388, 159] on button "Verify" at bounding box center [296, 163] width 374 height 14
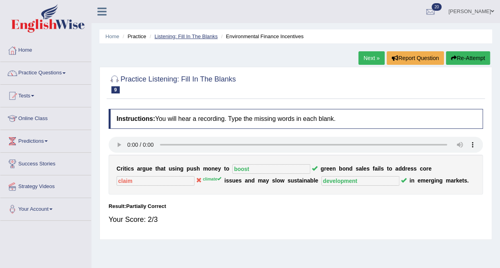
click at [178, 37] on link "Listening: Fill In The Blanks" at bounding box center [185, 36] width 63 height 6
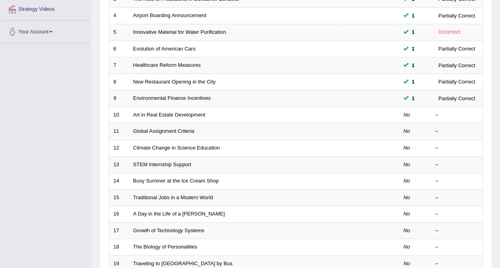
scroll to position [178, 0]
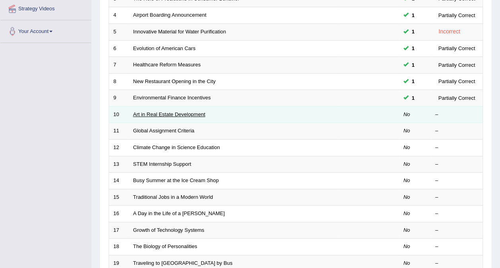
click at [153, 111] on link "Art in Real Estate Development" at bounding box center [169, 114] width 72 height 6
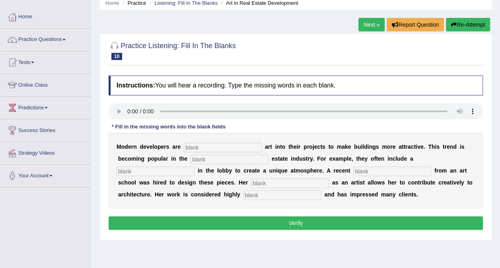
scroll to position [35, 0]
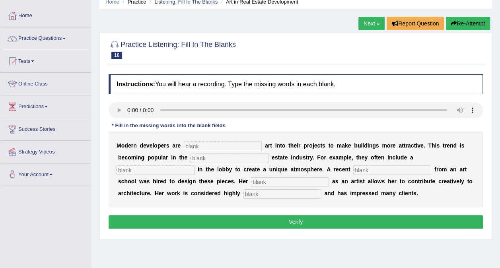
click at [243, 197] on input "text" at bounding box center [282, 194] width 78 height 10
type input "proffesional"
click at [251, 182] on input "text" at bounding box center [290, 182] width 78 height 10
click at [192, 144] on input "text" at bounding box center [223, 147] width 78 height 10
click at [193, 144] on input "text" at bounding box center [223, 147] width 78 height 10
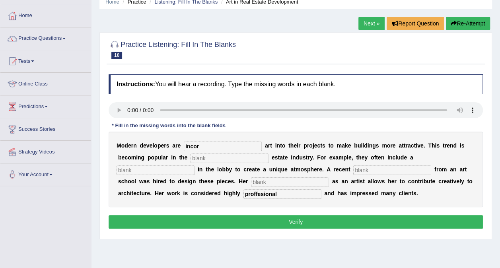
type input "incor"
click at [190, 159] on input "text" at bounding box center [229, 158] width 78 height 10
type input "real"
click at [353, 171] on input "text" at bounding box center [392, 170] width 78 height 10
type input "gradute"
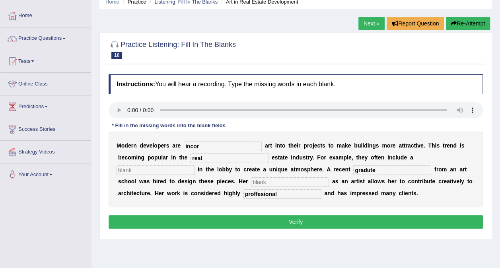
click at [251, 183] on input "text" at bounding box center [290, 182] width 78 height 10
type input "profesion"
click at [353, 169] on input "gradute" at bounding box center [392, 170] width 78 height 10
type input "graduate"
click at [194, 165] on input "text" at bounding box center [155, 170] width 78 height 10
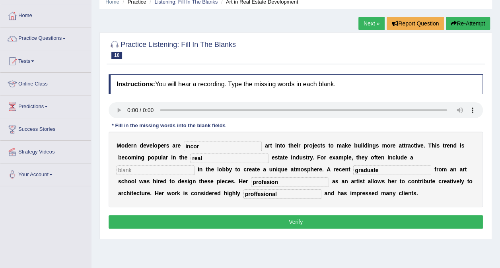
click at [243, 192] on input "proffesional" at bounding box center [282, 194] width 78 height 10
type input "profesional"
click at [194, 165] on input "text" at bounding box center [155, 170] width 78 height 10
type input "s"
click at [194, 165] on input "text" at bounding box center [155, 170] width 78 height 10
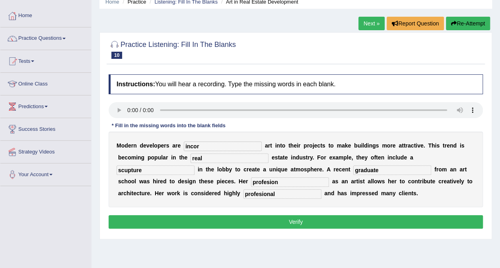
type input "scupture"
click at [202, 145] on input "incor" at bounding box center [223, 147] width 78 height 10
type input "incorpersation"
click at [194, 165] on input "scupture" at bounding box center [155, 170] width 78 height 10
click at [194, 165] on input "slcupture" at bounding box center [155, 170] width 78 height 10
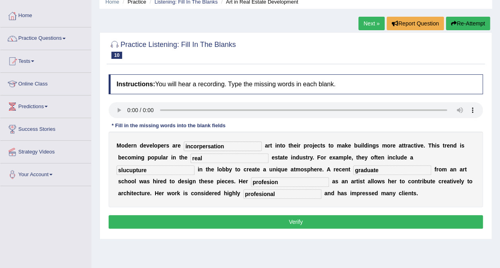
click at [194, 165] on input "slucupture" at bounding box center [155, 170] width 78 height 10
type input "slucpture"
click at [383, 226] on button "Verify" at bounding box center [296, 222] width 374 height 14
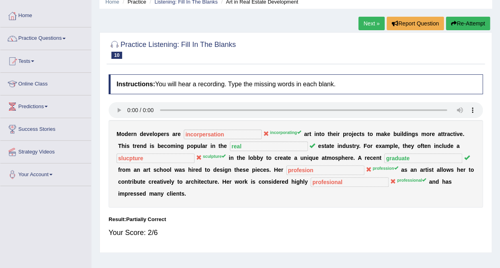
scroll to position [0, 0]
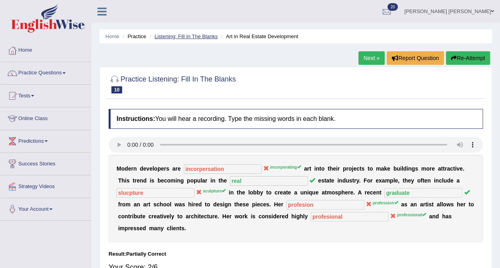
click at [179, 39] on link "Listening: Fill In The Blanks" at bounding box center [185, 36] width 63 height 6
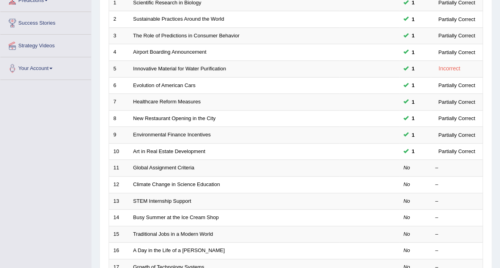
scroll to position [142, 0]
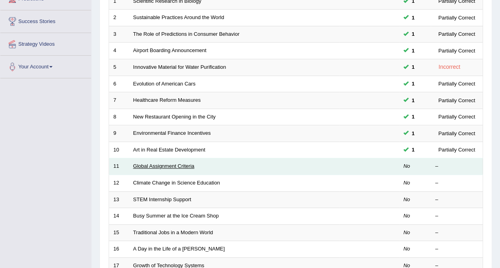
click at [156, 163] on link "Global Assignment Criteria" at bounding box center [163, 166] width 61 height 6
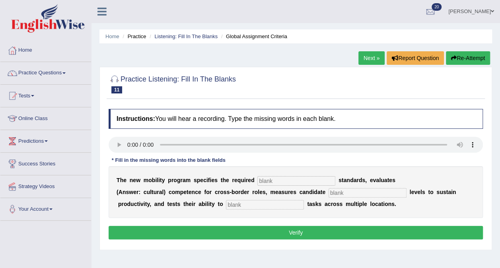
click at [273, 180] on input "text" at bounding box center [296, 181] width 78 height 10
type input "Q"
type input "q"
type input "quality"
click at [334, 191] on input "text" at bounding box center [367, 193] width 78 height 10
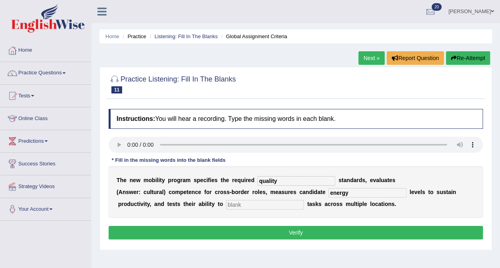
type input "energy"
click at [226, 207] on input "text" at bounding box center [265, 205] width 78 height 10
type input "distribute"
click at [248, 230] on button "Verify" at bounding box center [296, 233] width 374 height 14
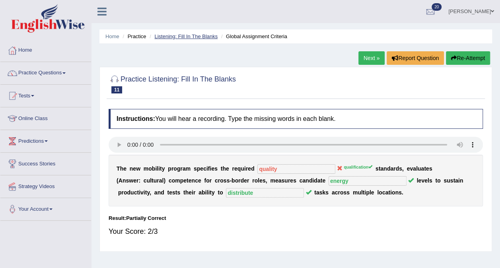
click at [178, 35] on link "Listening: Fill In The Blanks" at bounding box center [185, 36] width 63 height 6
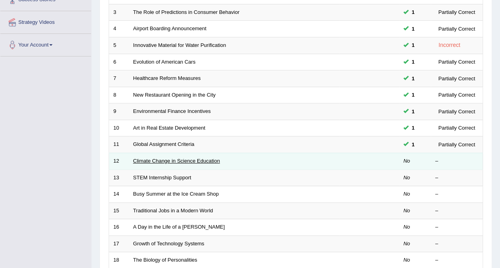
click at [157, 158] on link "Climate Change in Science Education" at bounding box center [176, 161] width 87 height 6
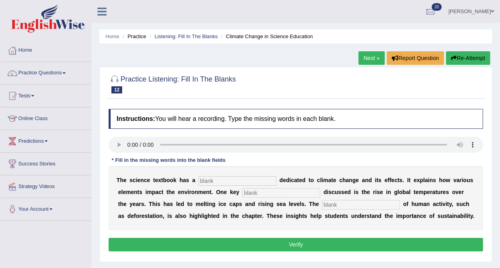
click at [322, 207] on input "text" at bounding box center [361, 205] width 78 height 10
type input "contribution"
click at [251, 193] on input "text" at bounding box center [281, 193] width 78 height 10
type input "factor"
click at [237, 180] on input "text" at bounding box center [237, 181] width 78 height 10
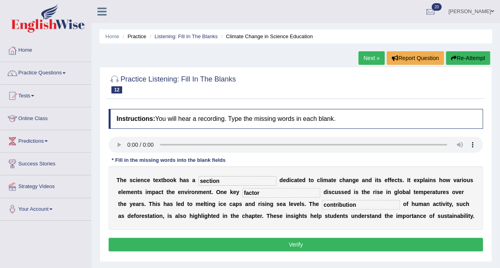
type input "section"
click at [265, 245] on button "Verify" at bounding box center [296, 245] width 374 height 14
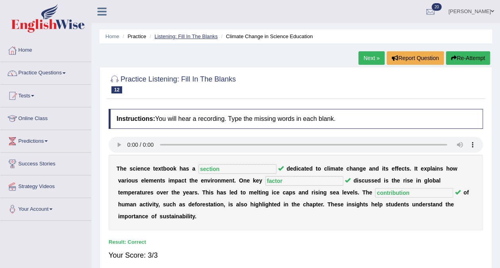
click at [187, 37] on link "Listening: Fill In The Blanks" at bounding box center [185, 36] width 63 height 6
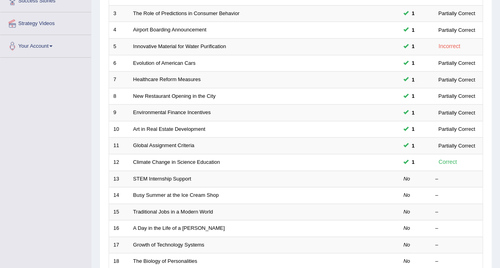
scroll to position [185, 0]
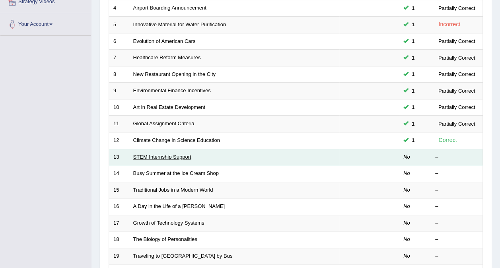
click at [152, 154] on link "STEM Internship Support" at bounding box center [162, 157] width 58 height 6
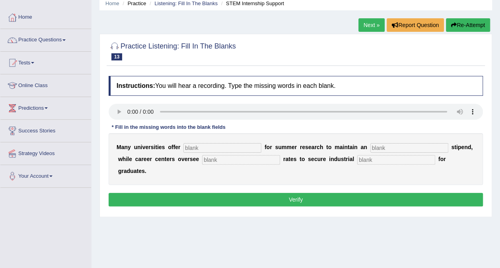
scroll to position [33, 0]
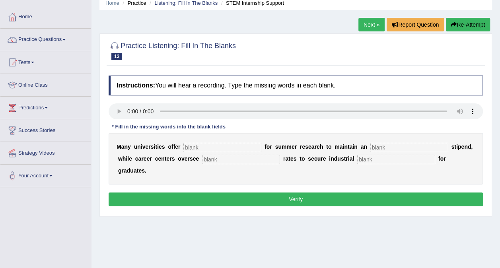
click at [327, 153] on div "M a n y u n i v e r s i t i e s o f f e r f o r s u m m e r r e s e a r c h t o…" at bounding box center [296, 159] width 374 height 52
click at [357, 157] on input "text" at bounding box center [396, 160] width 78 height 10
type input "exprer"
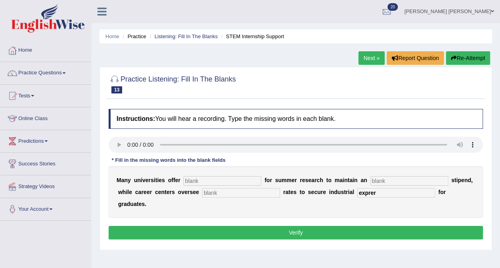
click at [370, 177] on input "text" at bounding box center [409, 181] width 78 height 10
type input "avarage"
click at [232, 180] on input "text" at bounding box center [222, 181] width 78 height 10
click at [203, 179] on input "text" at bounding box center [222, 181] width 78 height 10
click at [203, 192] on input "text" at bounding box center [241, 193] width 78 height 10
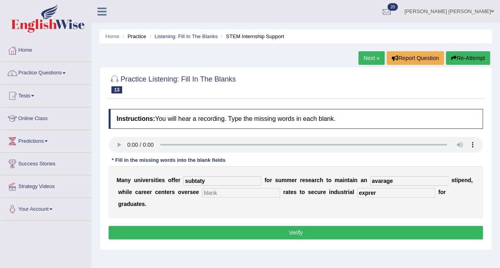
click at [190, 180] on input "subtaty" at bounding box center [222, 181] width 78 height 10
type input "substaty"
click at [357, 192] on input "exprer" at bounding box center [396, 193] width 78 height 10
type input "experience"
click at [207, 191] on input "text" at bounding box center [241, 193] width 78 height 10
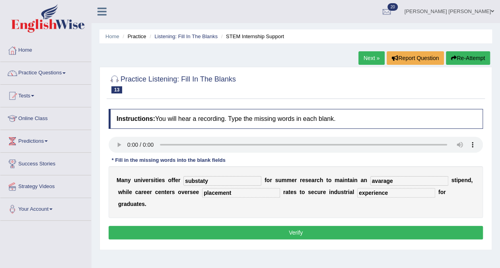
type input "placement"
click at [253, 226] on button "Verify" at bounding box center [296, 233] width 374 height 14
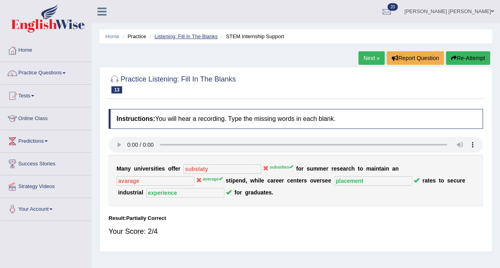
click at [188, 34] on link "Listening: Fill In The Blanks" at bounding box center [185, 36] width 63 height 6
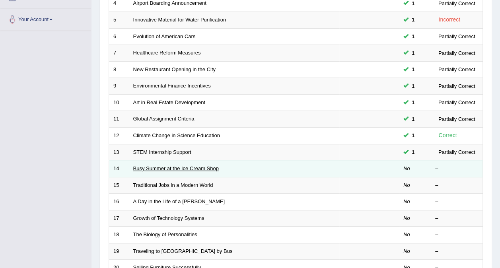
click at [153, 165] on link "Busy Summer at the Ice Cream Shop" at bounding box center [175, 168] width 85 height 6
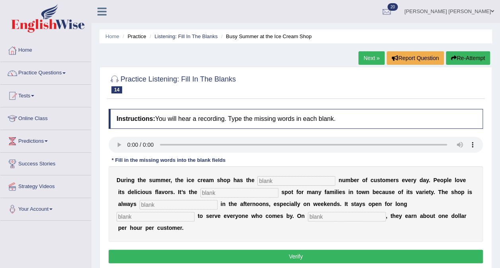
click at [273, 183] on input "text" at bounding box center [296, 181] width 78 height 10
type input "same"
click at [200, 192] on input "text" at bounding box center [239, 193] width 78 height 10
click at [156, 206] on input "text" at bounding box center [179, 205] width 78 height 10
type input "hours"
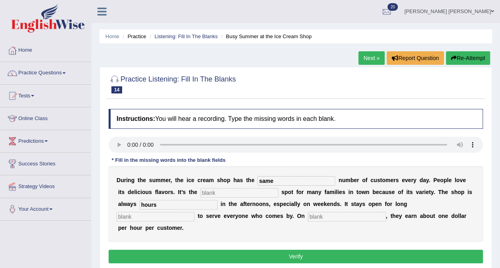
click at [308, 218] on input "text" at bounding box center [347, 217] width 78 height 10
type input "average"
click at [200, 195] on input "text" at bounding box center [239, 193] width 78 height 10
type input "favour"
click at [162, 205] on input "hours" at bounding box center [179, 205] width 78 height 10
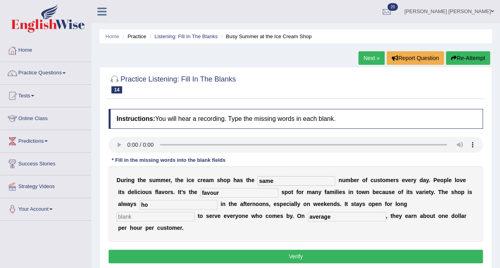
type input "h"
type input "busy"
click at [194, 212] on input "text" at bounding box center [155, 217] width 78 height 10
type input "hour"
click at [200, 194] on input "favour" at bounding box center [239, 193] width 78 height 10
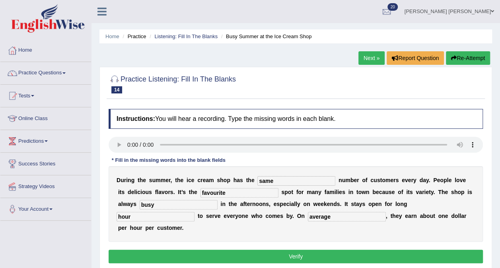
type input "favourite"
click at [315, 250] on button "Verify" at bounding box center [296, 257] width 374 height 14
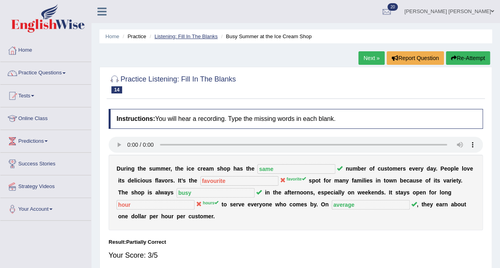
click at [176, 37] on link "Listening: Fill In The Blanks" at bounding box center [185, 36] width 63 height 6
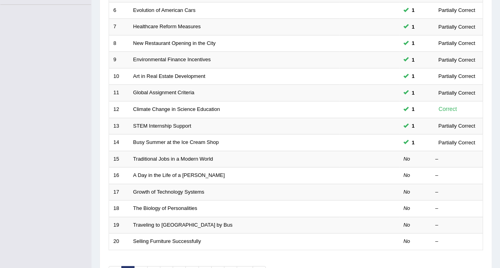
scroll to position [217, 0]
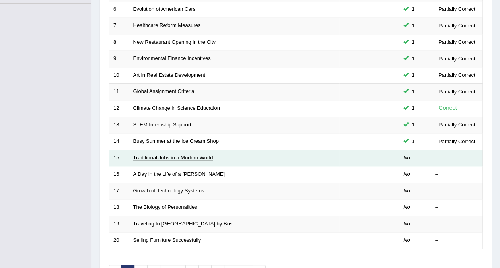
click at [144, 155] on link "Traditional Jobs in a Modern World" at bounding box center [173, 158] width 80 height 6
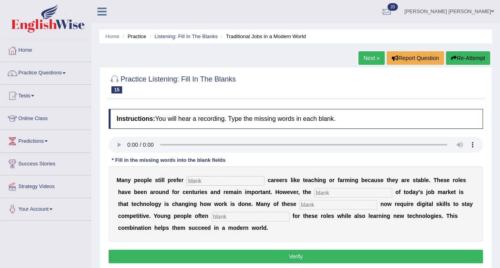
click at [211, 215] on input "text" at bounding box center [250, 217] width 78 height 10
type input "applied"
click at [217, 177] on input "text" at bounding box center [225, 181] width 78 height 10
type input "traditianal"
click at [314, 192] on input "text" at bounding box center [353, 193] width 78 height 10
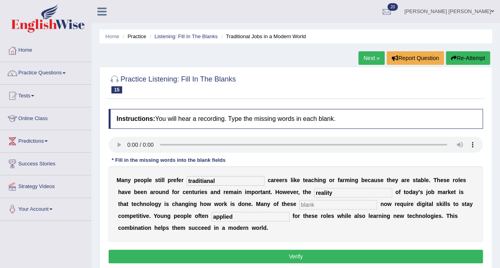
type input "reality"
click at [299, 204] on input "text" at bounding box center [338, 205] width 78 height 10
type input "jobs"
click at [272, 258] on button "Verify" at bounding box center [296, 257] width 374 height 14
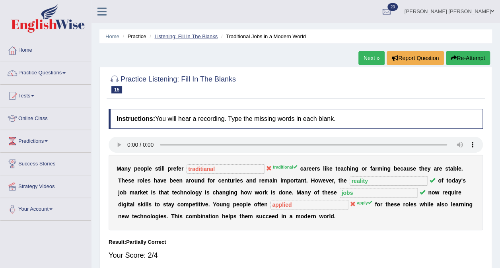
click at [181, 35] on link "Listening: Fill In The Blanks" at bounding box center [185, 36] width 63 height 6
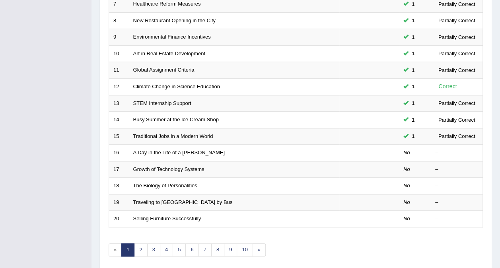
scroll to position [240, 0]
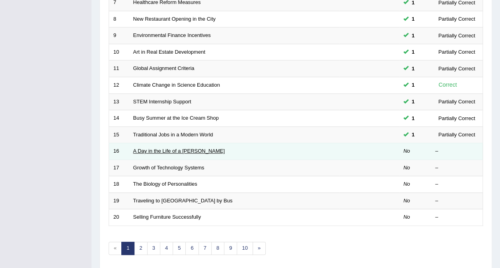
click at [156, 148] on link "A Day in the Life of a Baker" at bounding box center [179, 151] width 92 height 6
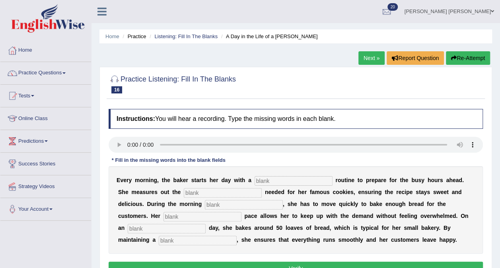
click at [159, 240] on input "text" at bounding box center [198, 241] width 78 height 10
type input "work"
click at [136, 225] on input "text" at bounding box center [167, 229] width 78 height 10
type input "average"
click at [163, 217] on input "text" at bounding box center [202, 217] width 78 height 10
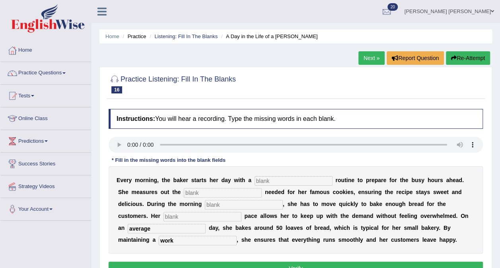
click at [254, 180] on input "text" at bounding box center [293, 181] width 78 height 10
type input "simple"
click at [184, 191] on input "text" at bounding box center [223, 193] width 78 height 10
type input "sugar"
click at [205, 207] on input "text" at bounding box center [244, 205] width 78 height 10
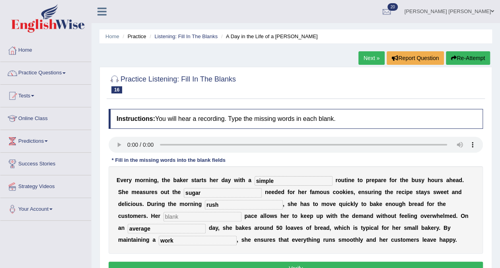
type input "rush"
click at [163, 216] on input "text" at bounding box center [202, 217] width 78 height 10
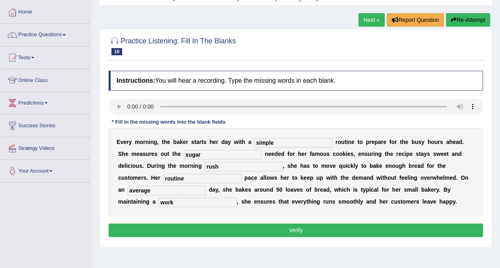
scroll to position [44, 0]
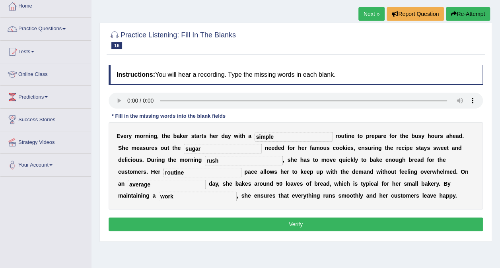
type input "routine"
click at [188, 221] on button "Verify" at bounding box center [296, 224] width 374 height 14
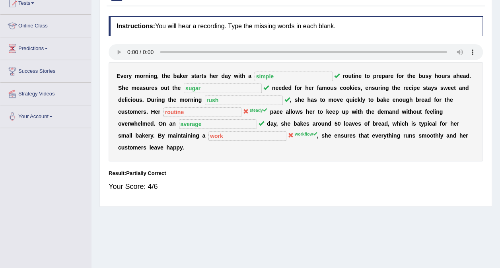
scroll to position [0, 0]
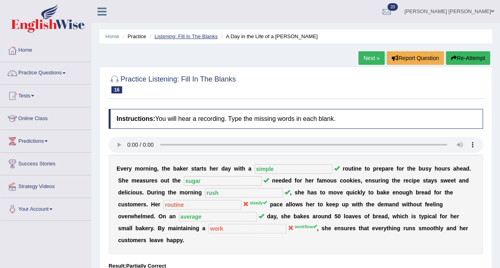
click at [174, 35] on link "Listening: Fill In The Blanks" at bounding box center [185, 36] width 63 height 6
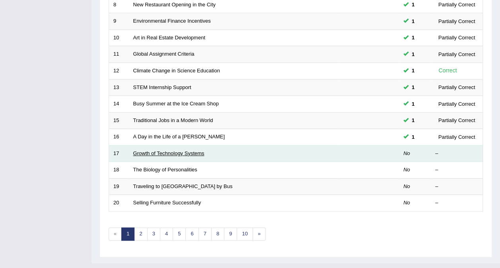
click at [142, 150] on link "Growth of Technology Systems" at bounding box center [168, 153] width 71 height 6
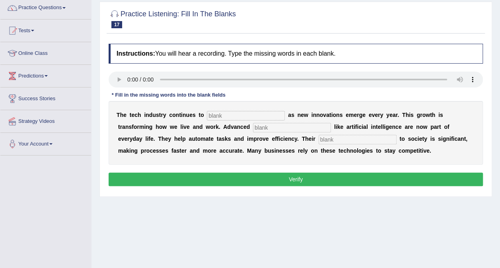
scroll to position [68, 0]
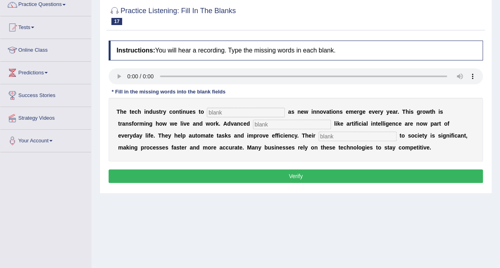
click at [318, 137] on input "text" at bounding box center [357, 137] width 78 height 10
type input "contribution"
click at [253, 125] on input "text" at bounding box center [292, 125] width 78 height 10
type input "system"
click at [230, 112] on input "text" at bounding box center [246, 113] width 78 height 10
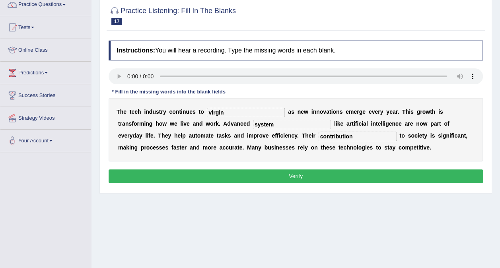
type input "virgin"
click at [189, 159] on div "T h e t e c h i n d u s t r y c o n t i n u e s t o virgin a s n e w i n n o v …" at bounding box center [296, 130] width 374 height 64
click at [206, 174] on button "Verify" at bounding box center [296, 176] width 374 height 14
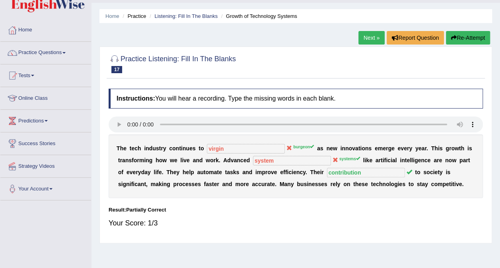
scroll to position [17, 0]
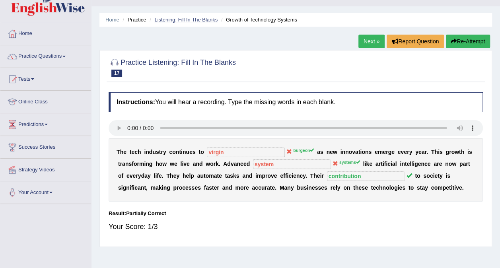
click at [192, 19] on link "Listening: Fill In The Blanks" at bounding box center [185, 20] width 63 height 6
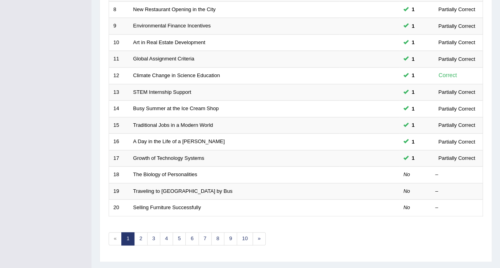
scroll to position [254, 0]
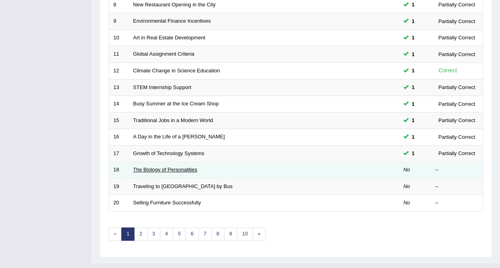
click at [146, 167] on link "The Biology of Personalities" at bounding box center [165, 170] width 64 height 6
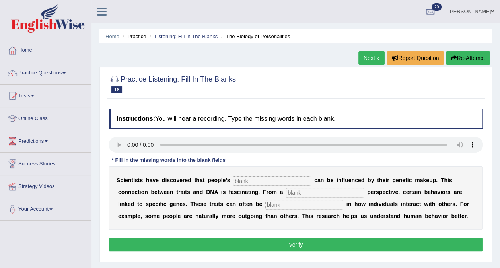
click at [286, 196] on input "text" at bounding box center [325, 193] width 78 height 10
type input "biology"
click at [265, 203] on input "text" at bounding box center [304, 205] width 78 height 10
type input "visible"
click at [242, 181] on input "text" at bounding box center [272, 181] width 78 height 10
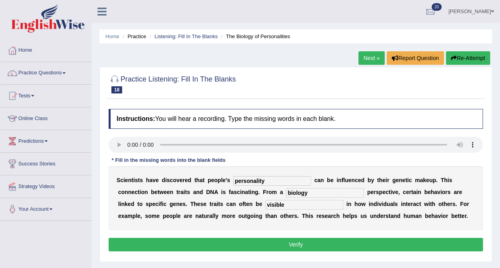
type input "personality"
click at [265, 206] on input "visible" at bounding box center [304, 205] width 78 height 10
type input "invisible"
click at [320, 242] on button "Verify" at bounding box center [296, 245] width 374 height 14
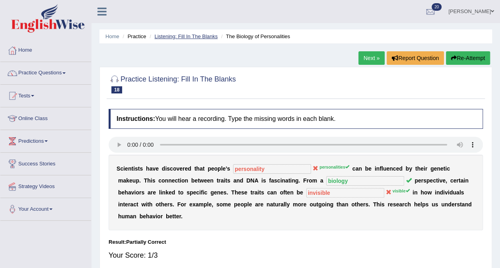
click at [179, 38] on link "Listening: Fill In The Blanks" at bounding box center [185, 36] width 63 height 6
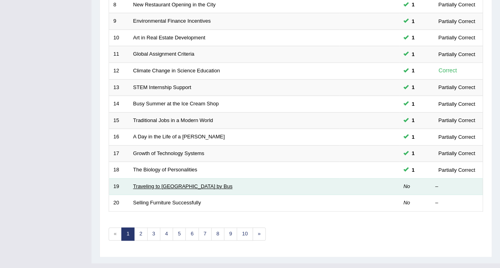
click at [141, 183] on link "Traveling to [GEOGRAPHIC_DATA] by Bus" at bounding box center [182, 186] width 99 height 6
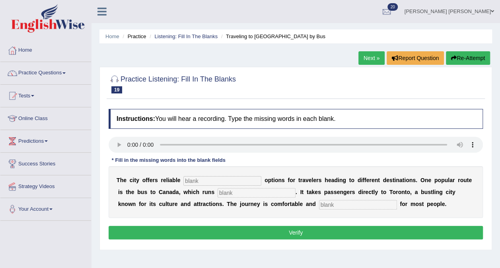
click at [319, 202] on input "text" at bounding box center [358, 205] width 78 height 10
type input "affordable"
click at [218, 195] on input "text" at bounding box center [256, 193] width 78 height 10
type input "daily"
click at [213, 179] on input "text" at bounding box center [222, 181] width 78 height 10
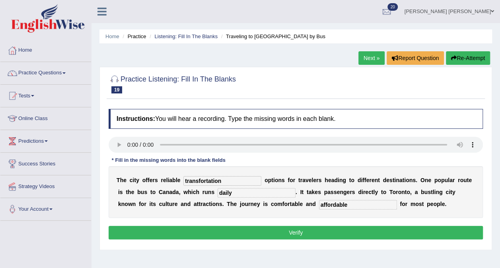
click at [196, 181] on input "transfortation" at bounding box center [222, 181] width 78 height 10
type input "transportation"
click at [259, 233] on button "Verify" at bounding box center [296, 233] width 374 height 14
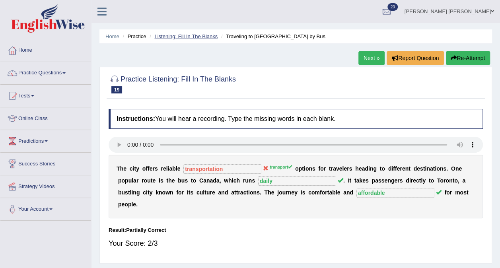
click at [178, 36] on link "Listening: Fill In The Blanks" at bounding box center [185, 36] width 63 height 6
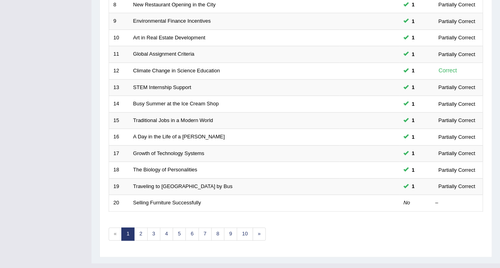
scroll to position [254, 0]
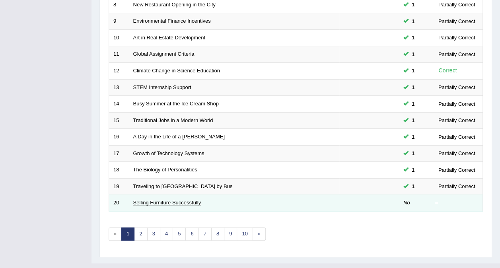
click at [148, 200] on link "Selling Furniture Successfully" at bounding box center [167, 203] width 68 height 6
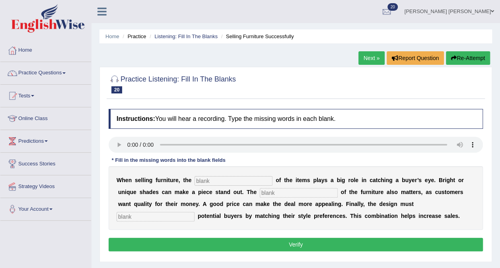
click at [199, 183] on input "text" at bounding box center [233, 181] width 78 height 10
type input "colour"
click at [260, 196] on input "text" at bounding box center [299, 193] width 78 height 10
type input "value"
click at [194, 212] on input "text" at bounding box center [155, 217] width 78 height 10
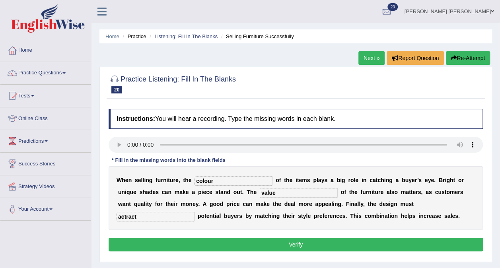
type input "actract"
click at [370, 240] on button "Verify" at bounding box center [296, 245] width 374 height 14
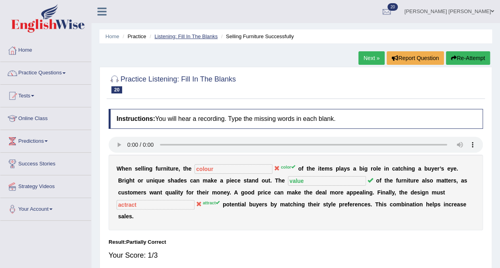
click at [182, 38] on link "Listening: Fill In The Blanks" at bounding box center [185, 36] width 63 height 6
